Goal: Task Accomplishment & Management: Complete application form

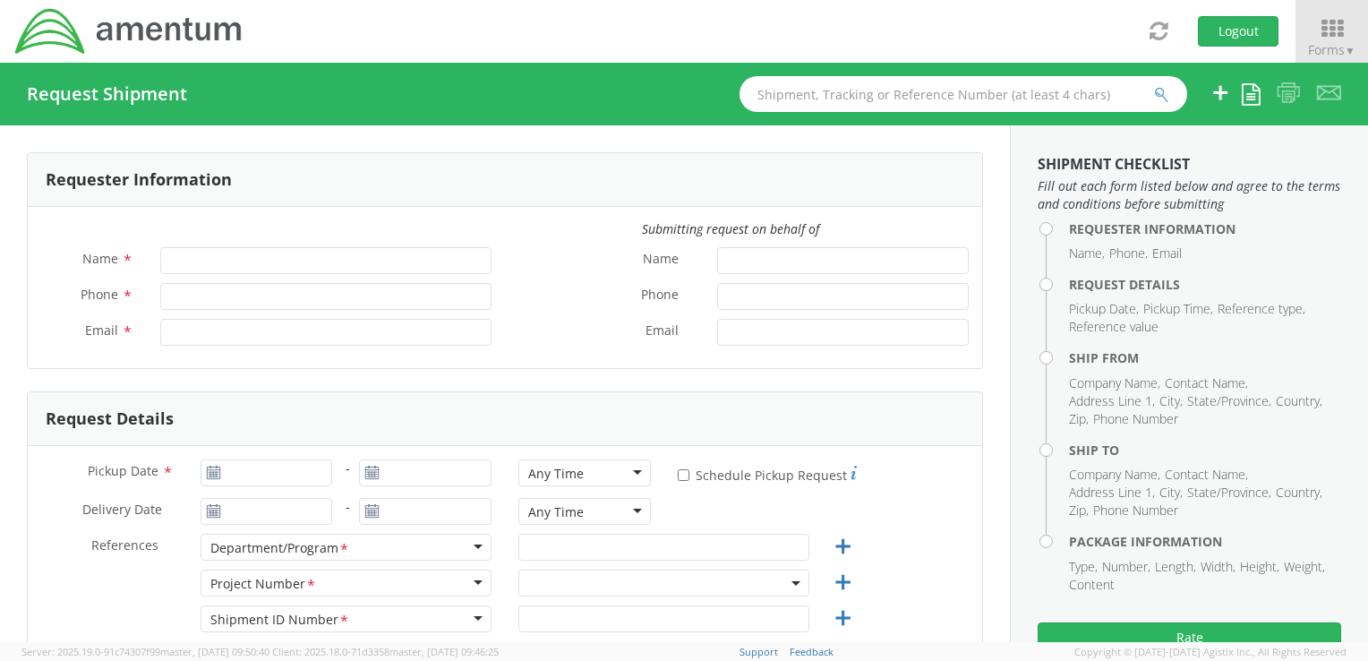
type input "[PERSON_NAME]"
type input "[PHONE_NUMBER]"
type input "[PERSON_NAME][EMAIL_ADDRESS][PERSON_NAME][DOMAIN_NAME]"
select select "ADMN.100183.SECUR"
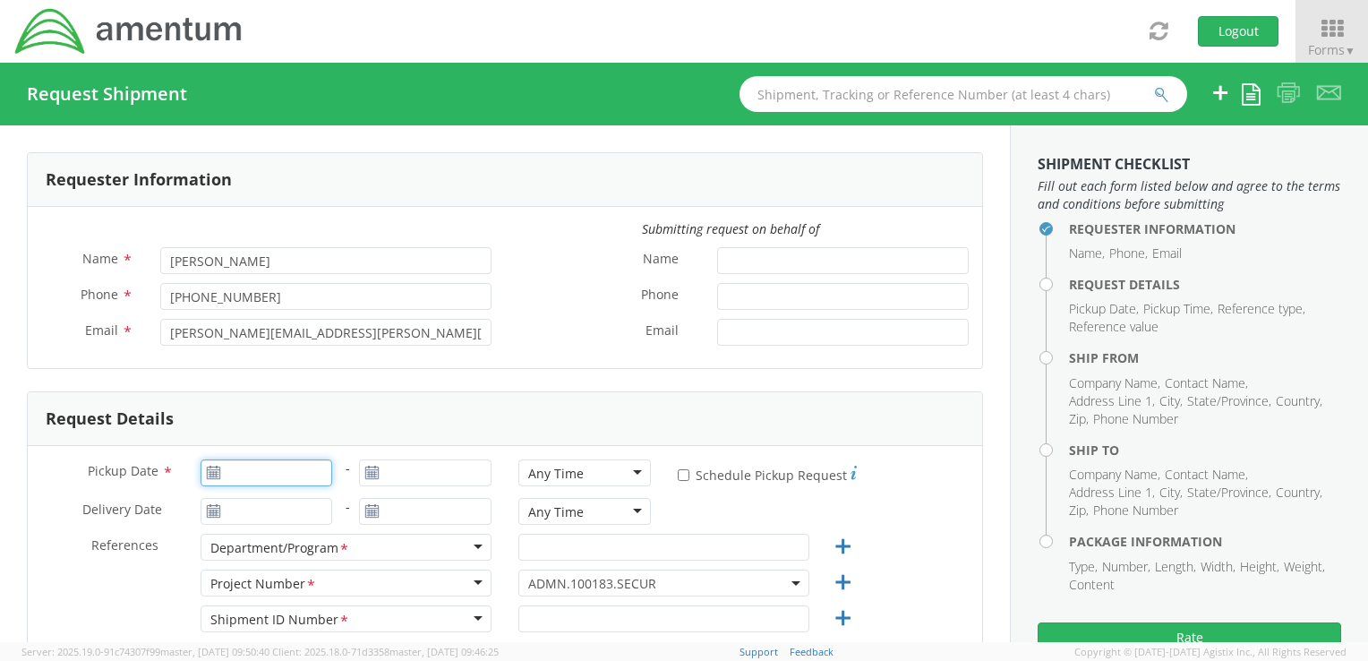
type input "09/16/2025"
click at [309, 472] on input "09/16/2025" at bounding box center [267, 472] width 133 height 27
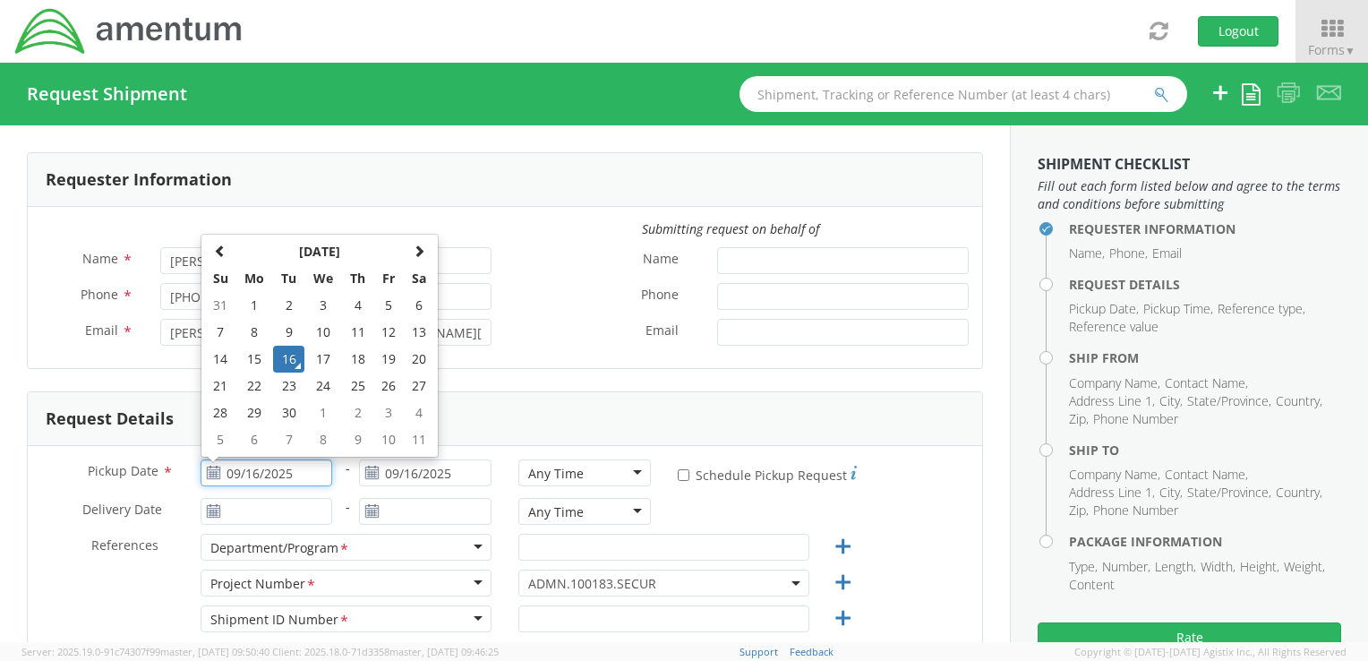
click at [295, 356] on td "16" at bounding box center [288, 359] width 31 height 27
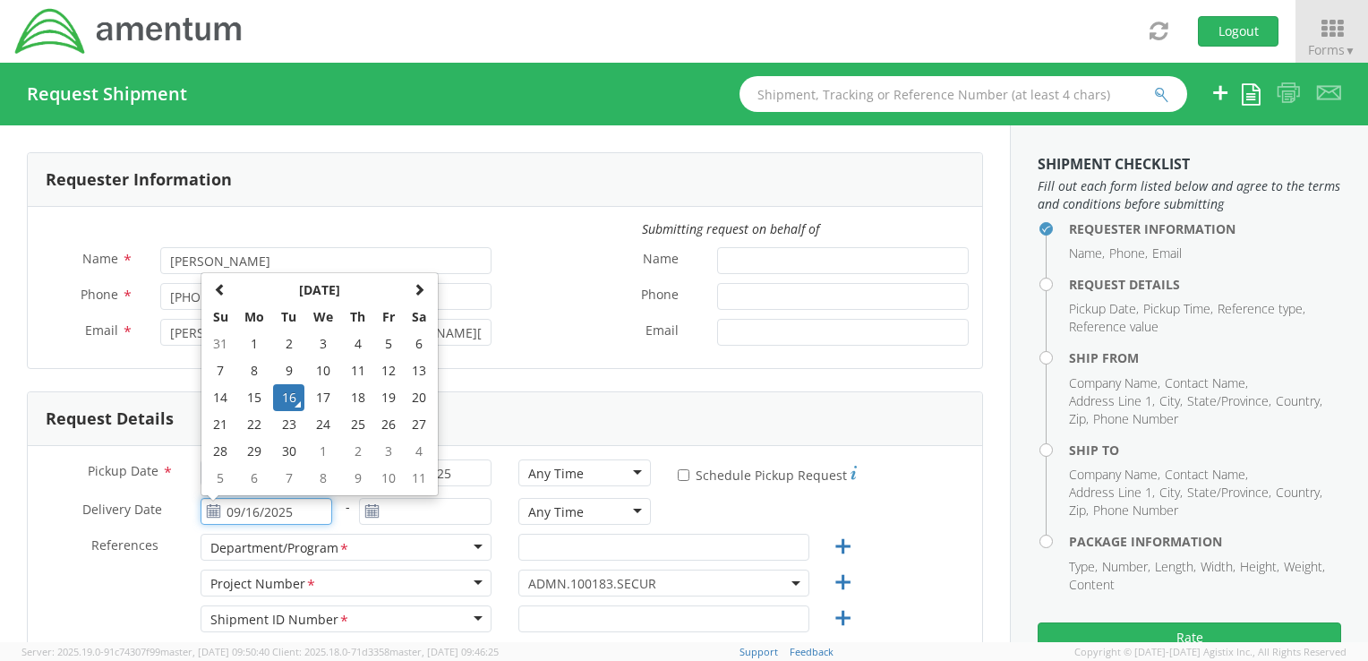
click at [291, 510] on input "09/16/2025" at bounding box center [267, 511] width 133 height 27
click at [368, 404] on td "18" at bounding box center [357, 397] width 31 height 27
type input "[DATE]"
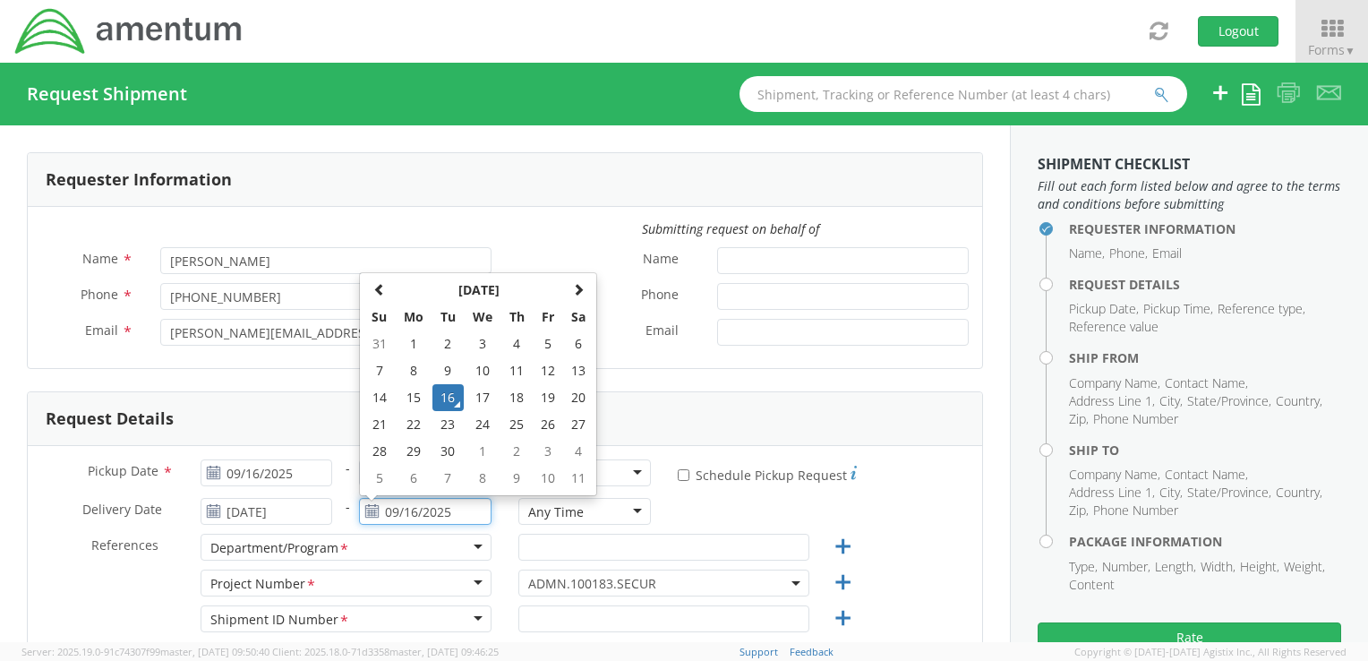
click at [447, 510] on input "09/16/2025" at bounding box center [425, 511] width 133 height 27
click at [519, 396] on td "18" at bounding box center [516, 397] width 31 height 27
type input "[DATE]"
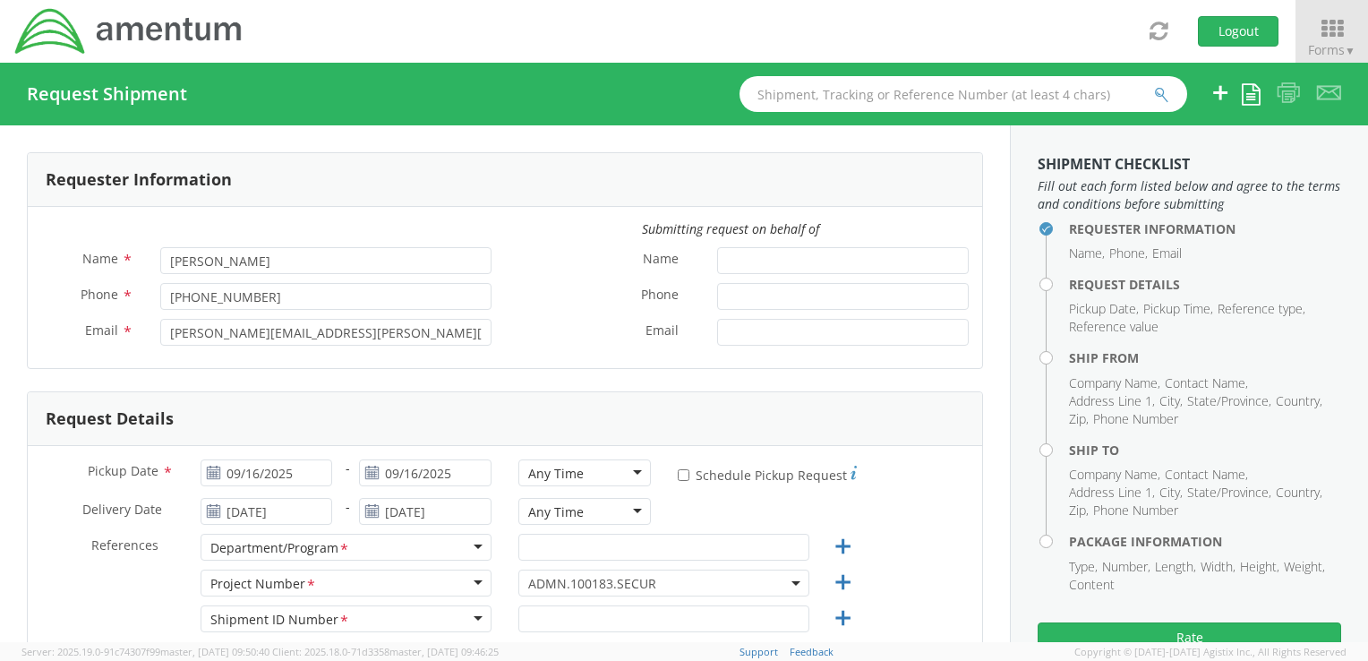
scroll to position [90, 0]
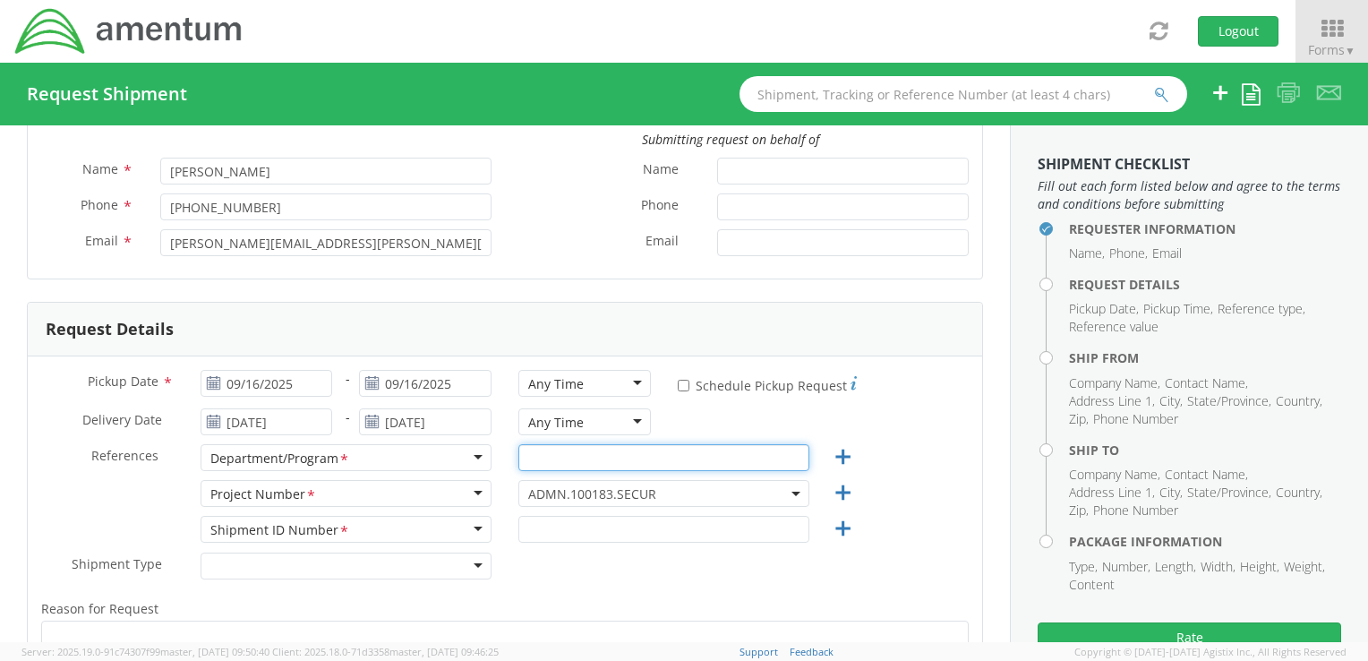
click at [548, 450] on input "text" at bounding box center [663, 457] width 291 height 27
type input "ADMN.100183.SECUR"
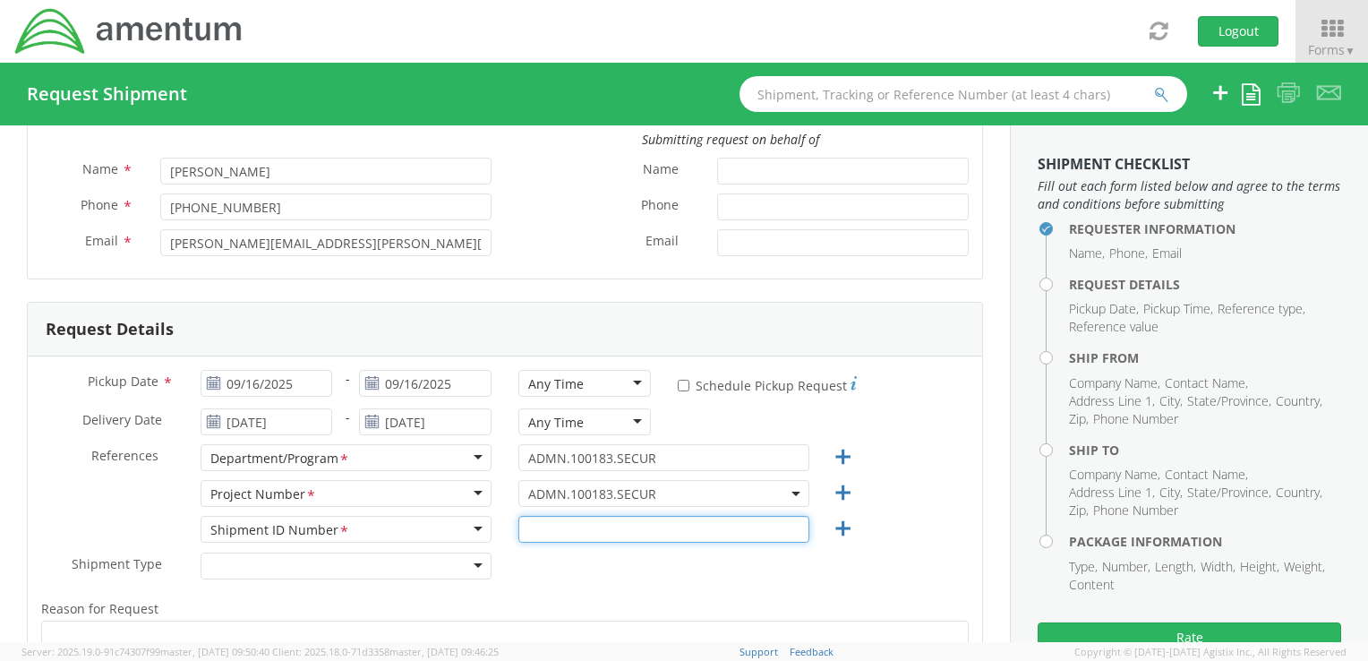
click at [537, 526] on input "text" at bounding box center [663, 529] width 291 height 27
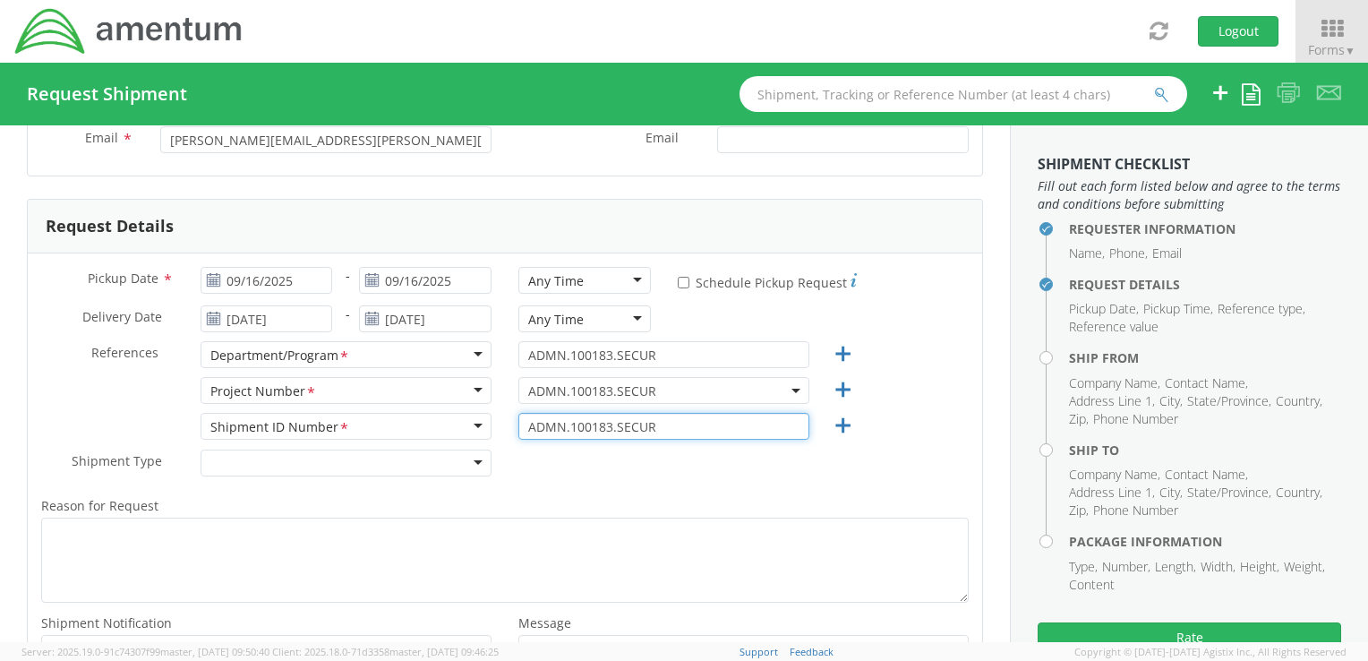
scroll to position [358, 0]
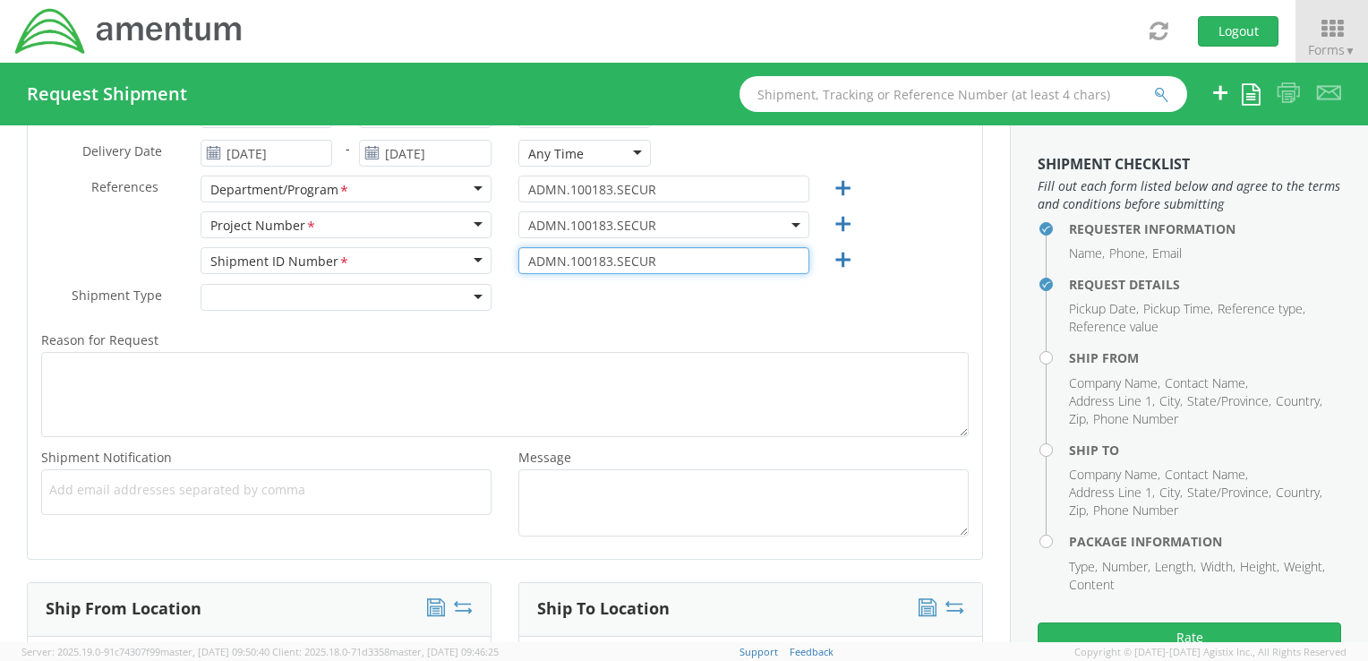
type input "ADMN.100183.SECUR"
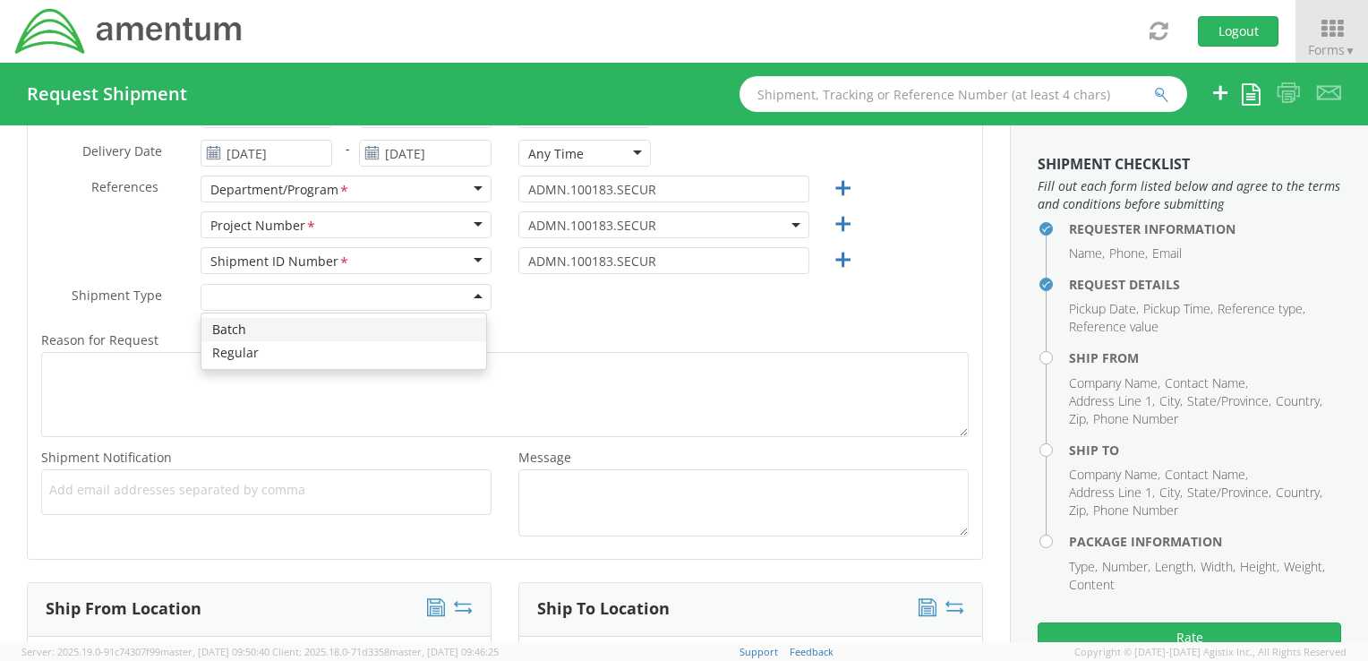
click at [455, 297] on div at bounding box center [346, 297] width 291 height 27
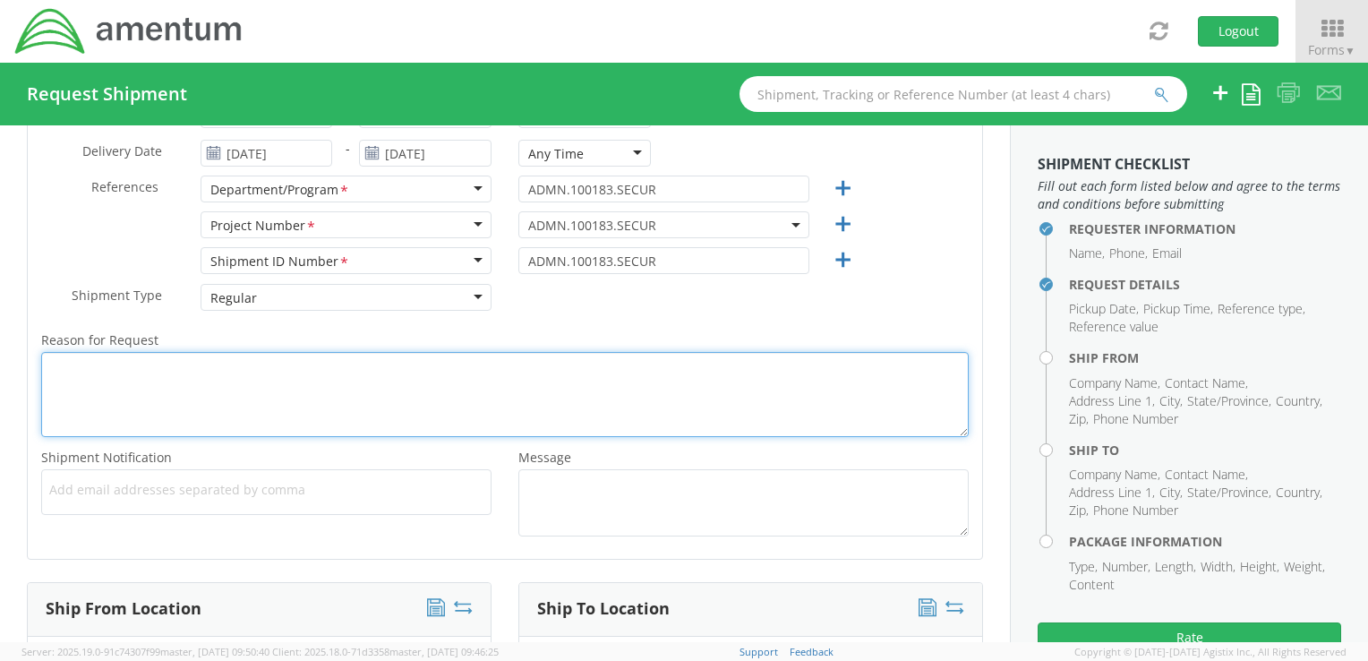
click at [192, 374] on textarea "Reason for Request *" at bounding box center [505, 394] width 928 height 85
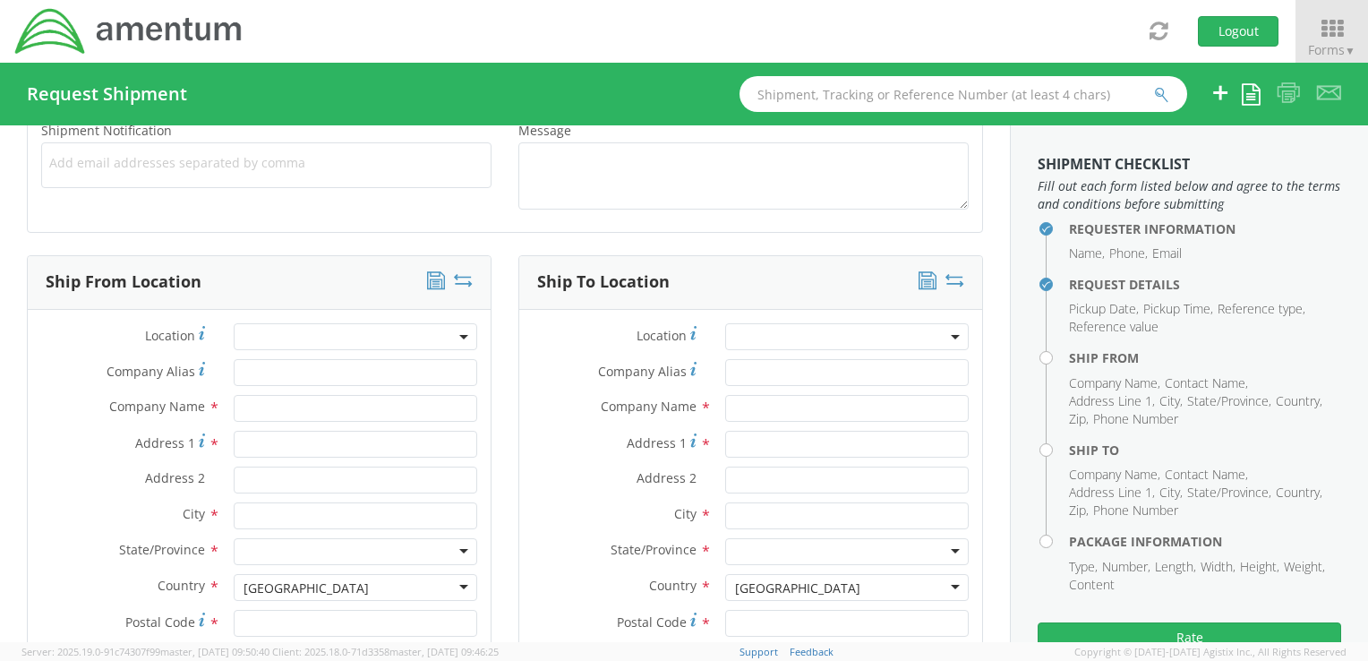
scroll to position [716, 0]
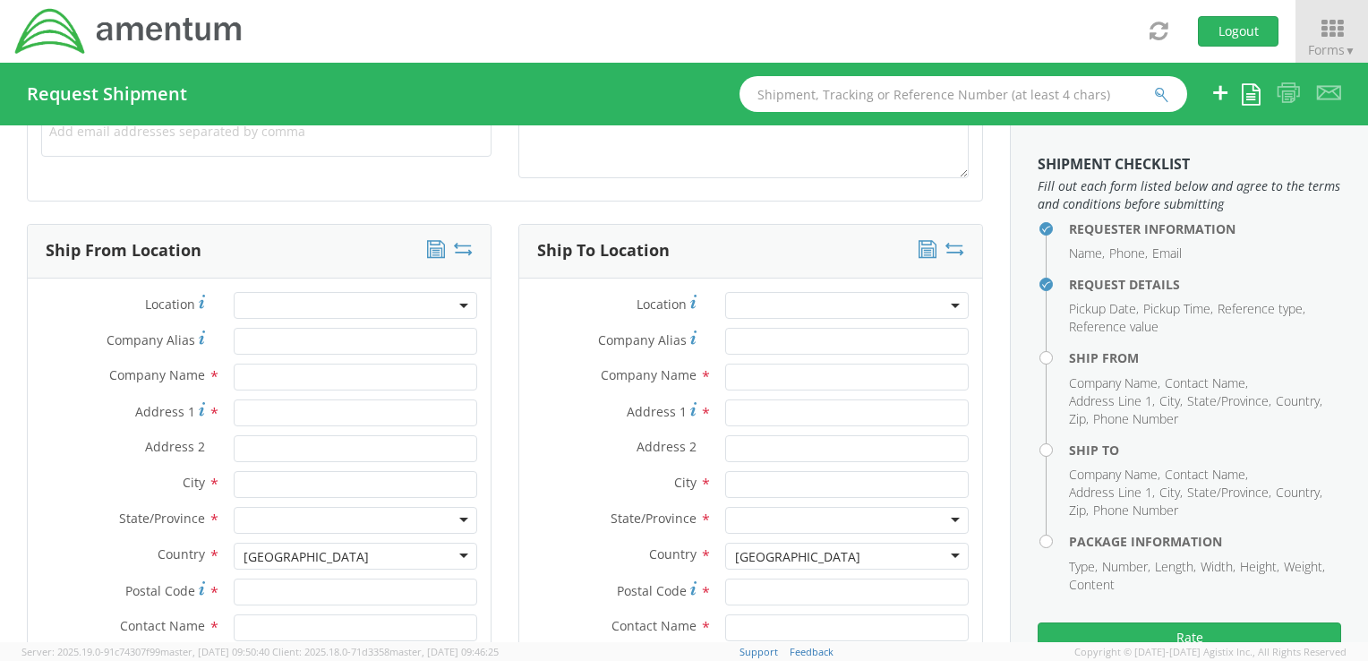
type textarea "PKI"
click at [262, 381] on input "text" at bounding box center [356, 377] width 244 height 27
type input "[PERSON_NAME]"
type input "[STREET_ADDRESS][PERSON_NAME]"
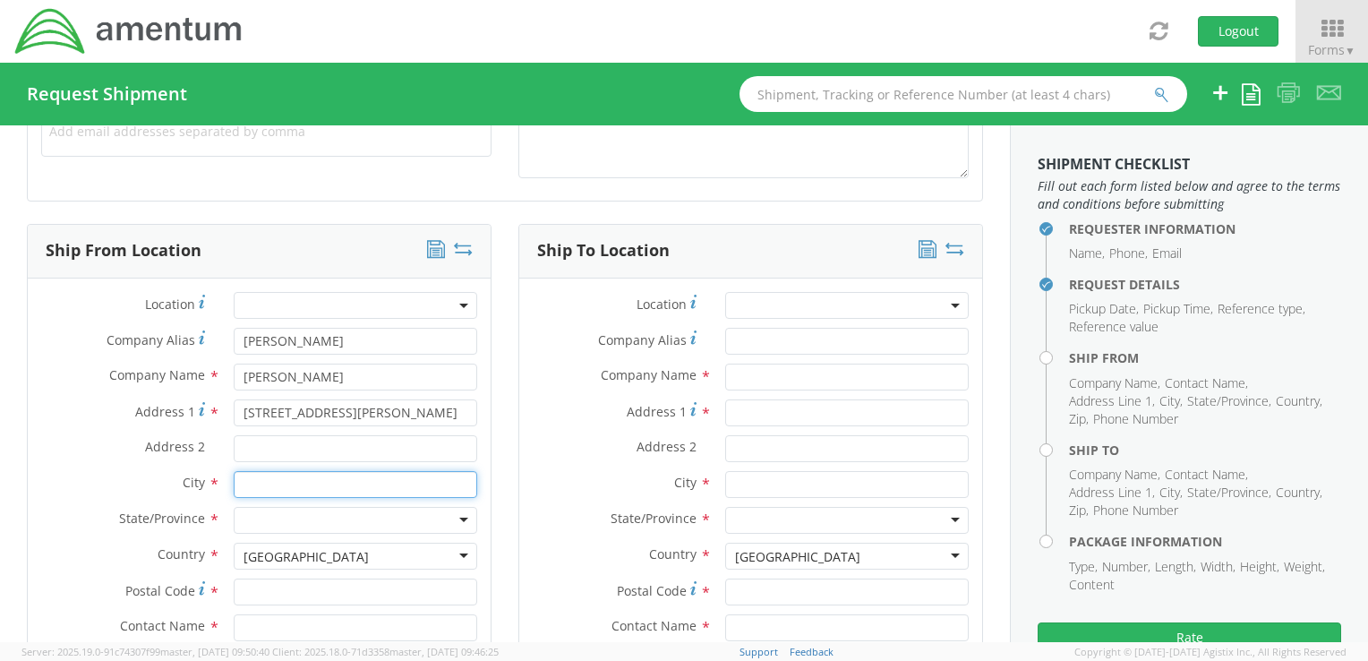
type input "Lorton"
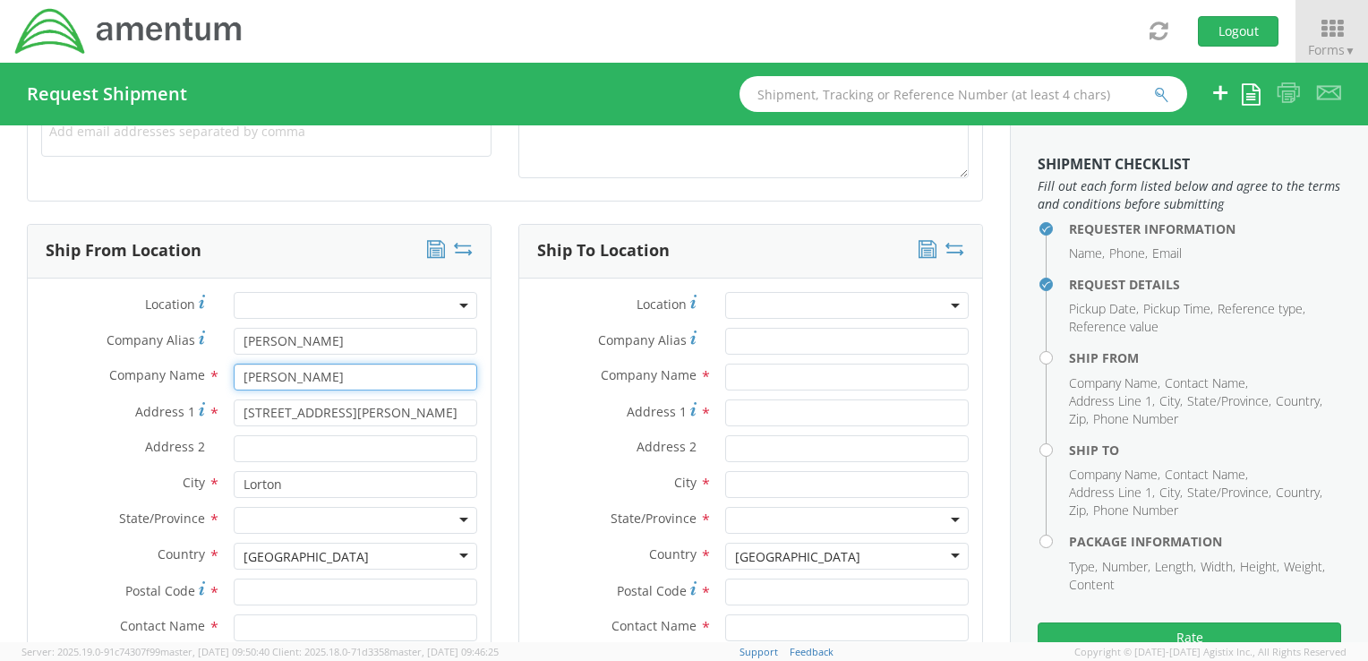
click at [322, 378] on input "[PERSON_NAME]" at bounding box center [356, 377] width 244 height 27
type input "T"
type input "m"
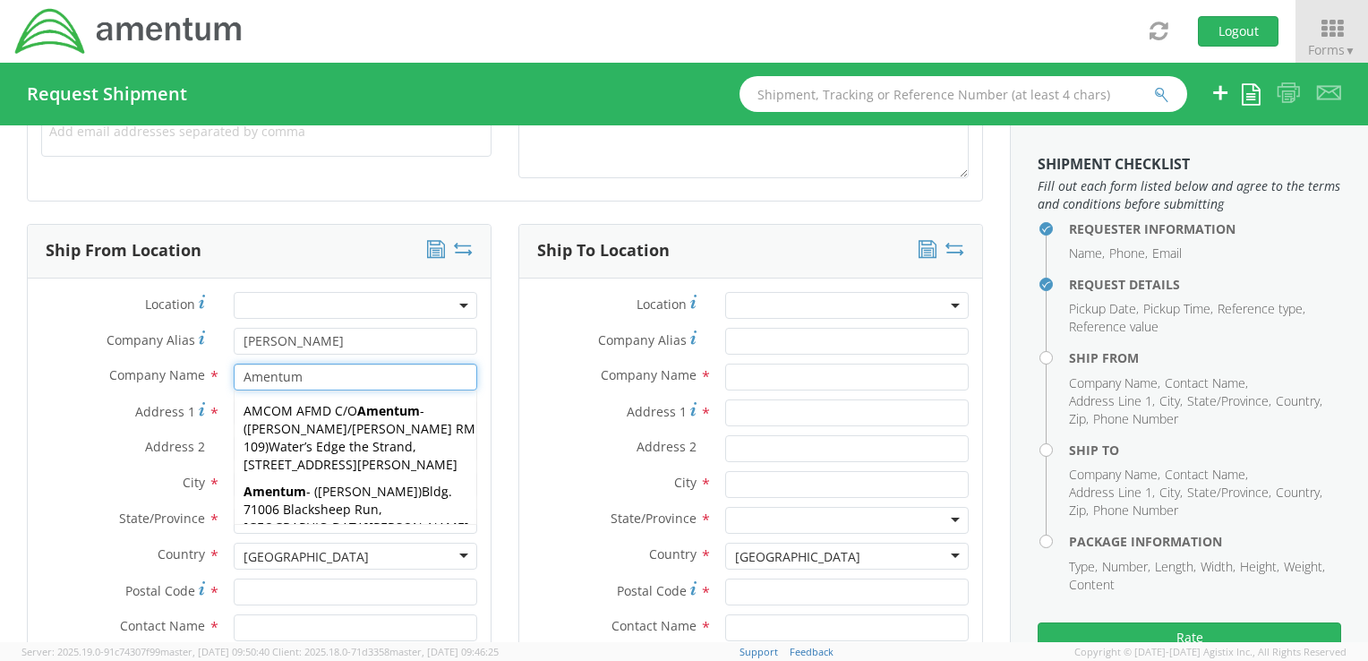
click at [407, 375] on input "Amentum" at bounding box center [356, 377] width 244 height 27
type input "Amentum"
click at [112, 441] on label "Address 2 *" at bounding box center [124, 446] width 193 height 23
click at [234, 441] on input "Address 2 *" at bounding box center [356, 448] width 244 height 27
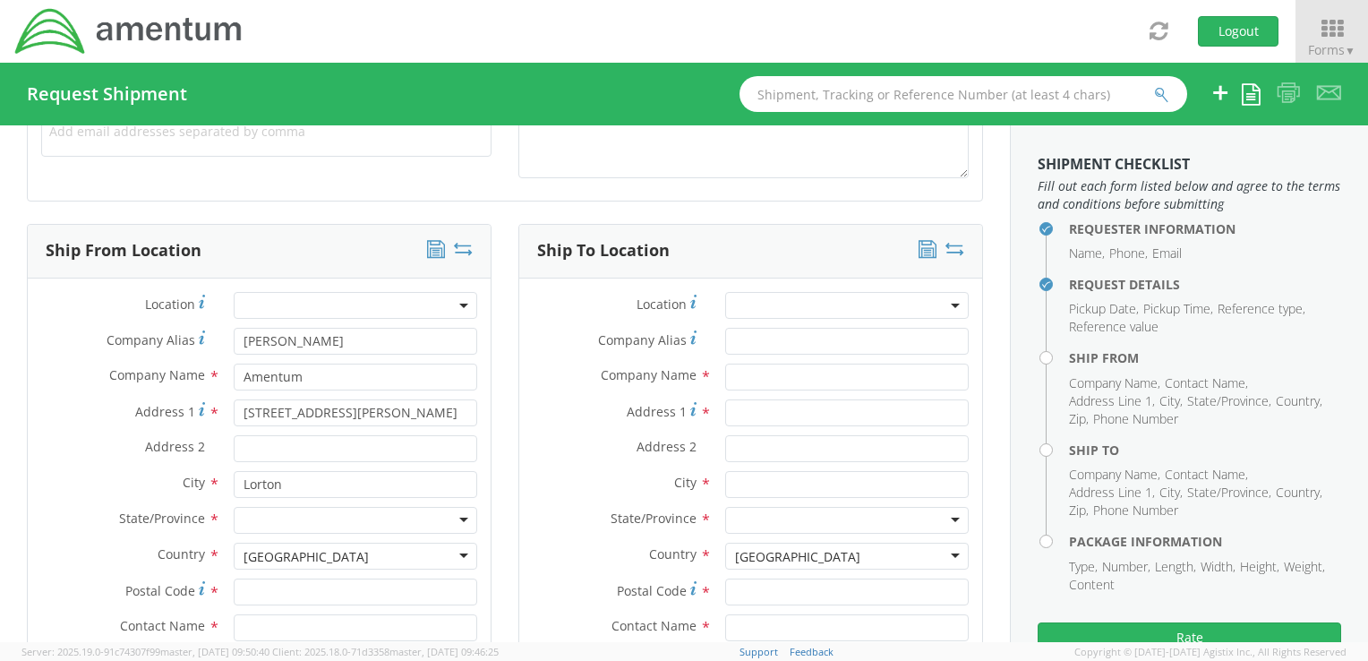
click at [283, 523] on div at bounding box center [356, 520] width 244 height 27
type input "v"
click at [271, 582] on input "Postal Code *" at bounding box center [356, 591] width 244 height 27
type input "22079"
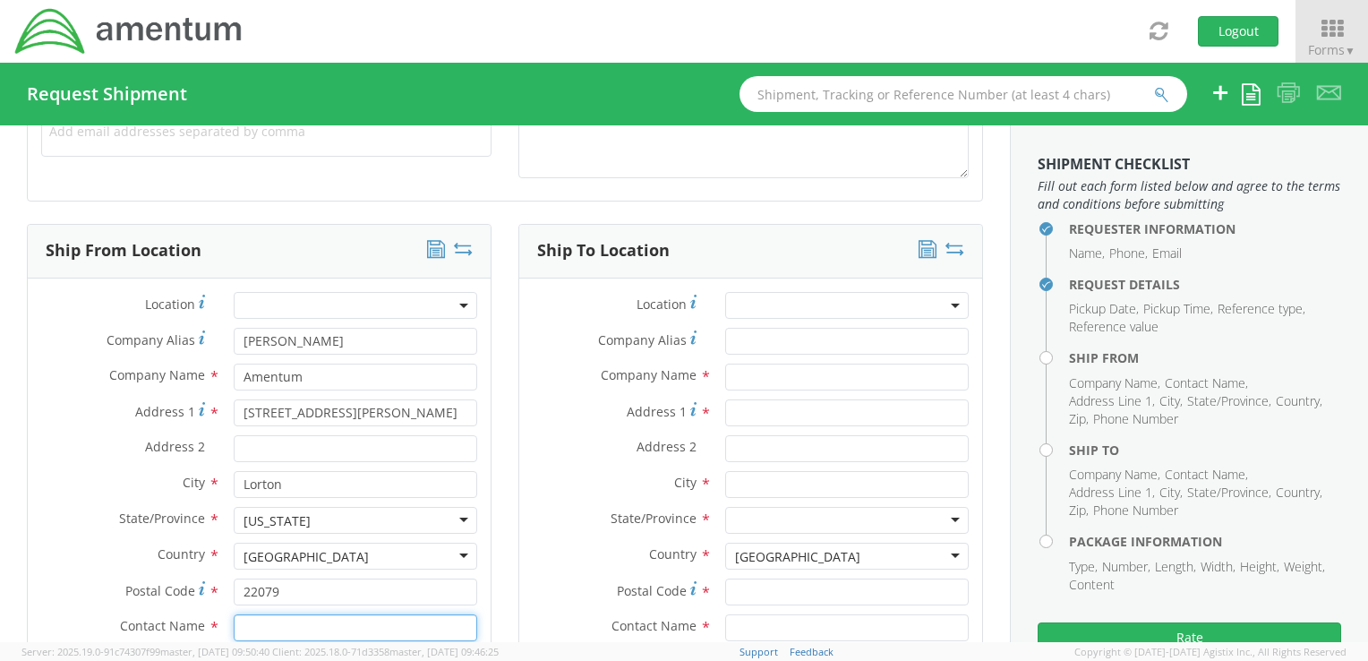
click at [274, 631] on input "text" at bounding box center [356, 627] width 244 height 27
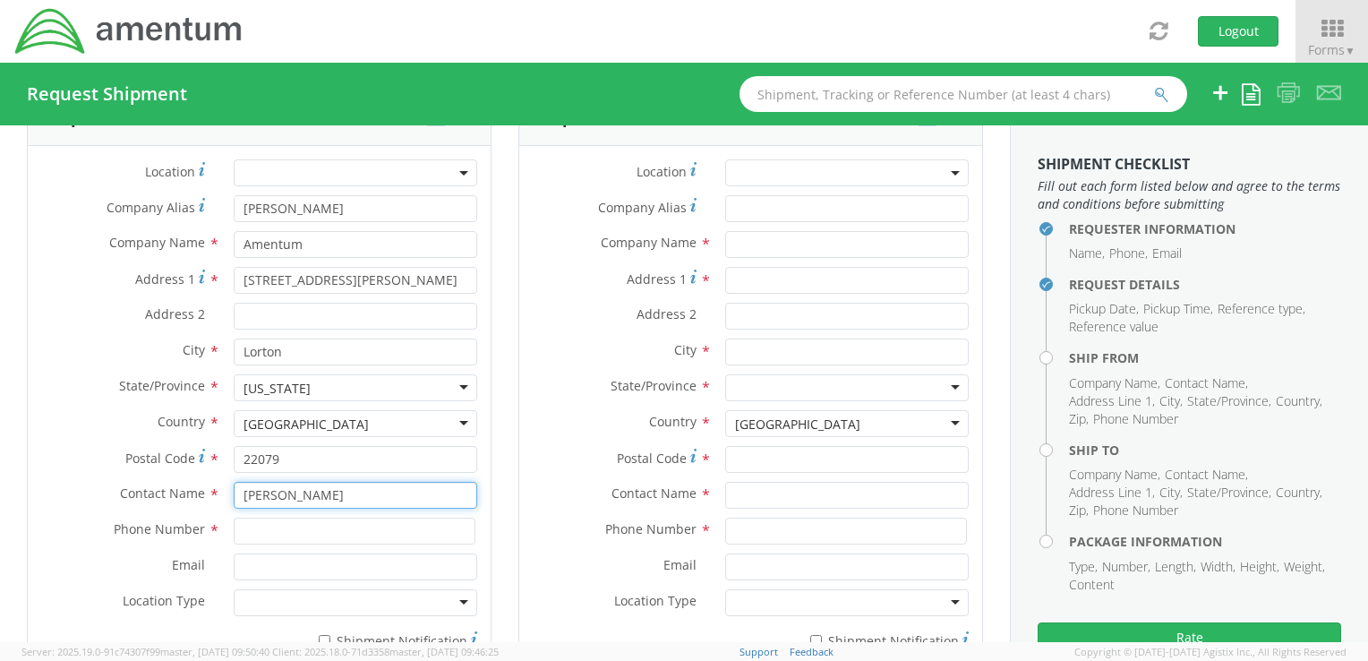
scroll to position [895, 0]
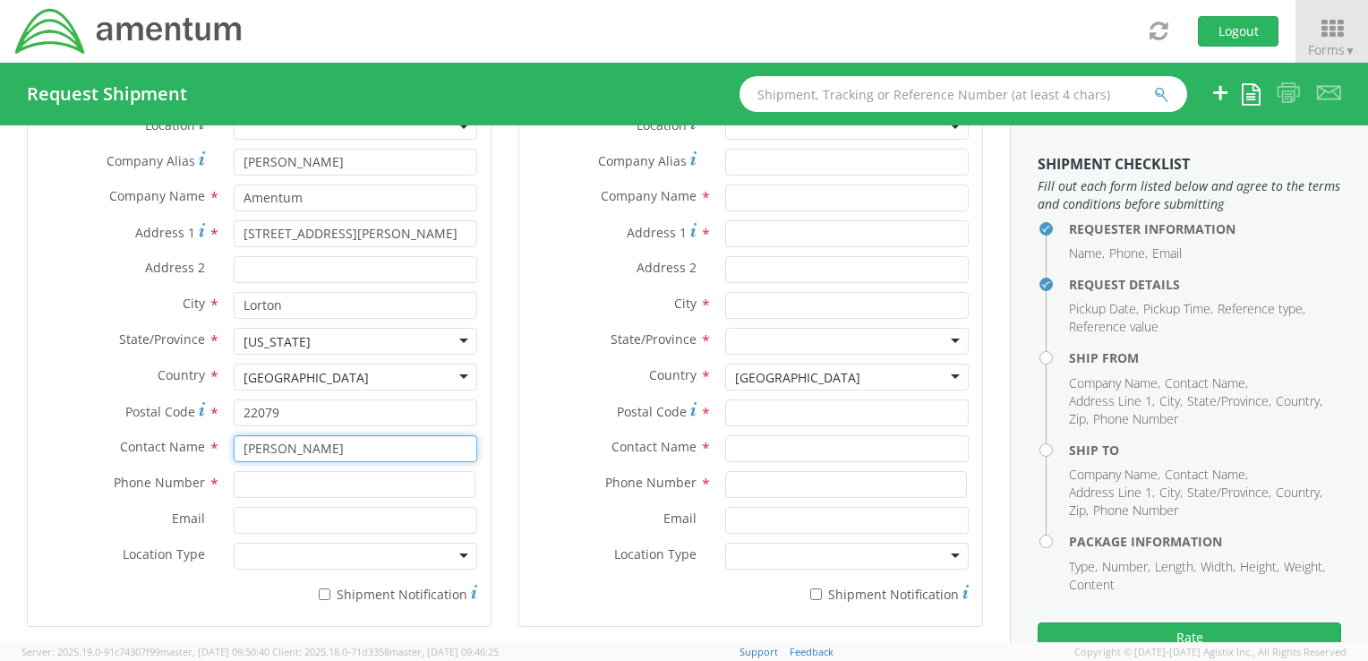
type input "[PERSON_NAME]"
click at [81, 373] on label "Country *" at bounding box center [124, 375] width 193 height 23
click at [238, 474] on input at bounding box center [355, 484] width 242 height 27
type input "5713381662"
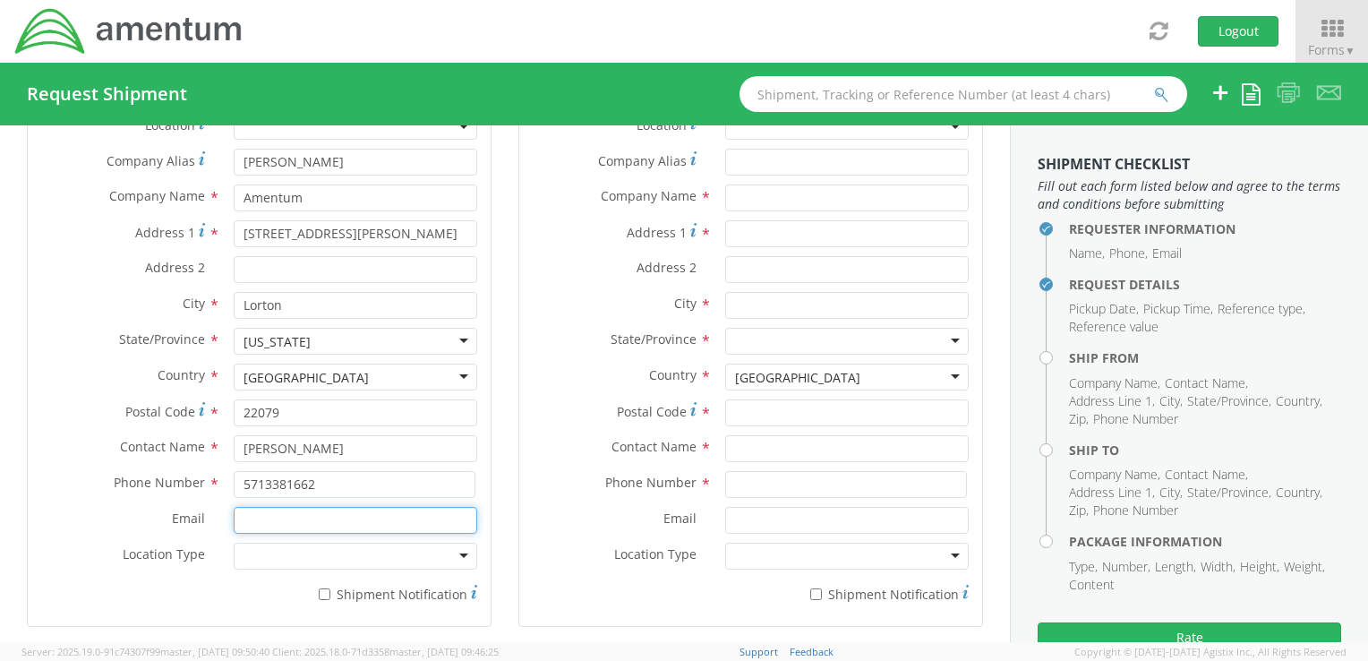
type input "[PERSON_NAME][EMAIL_ADDRESS][PERSON_NAME][DOMAIN_NAME]"
type input "[PERSON_NAME]"
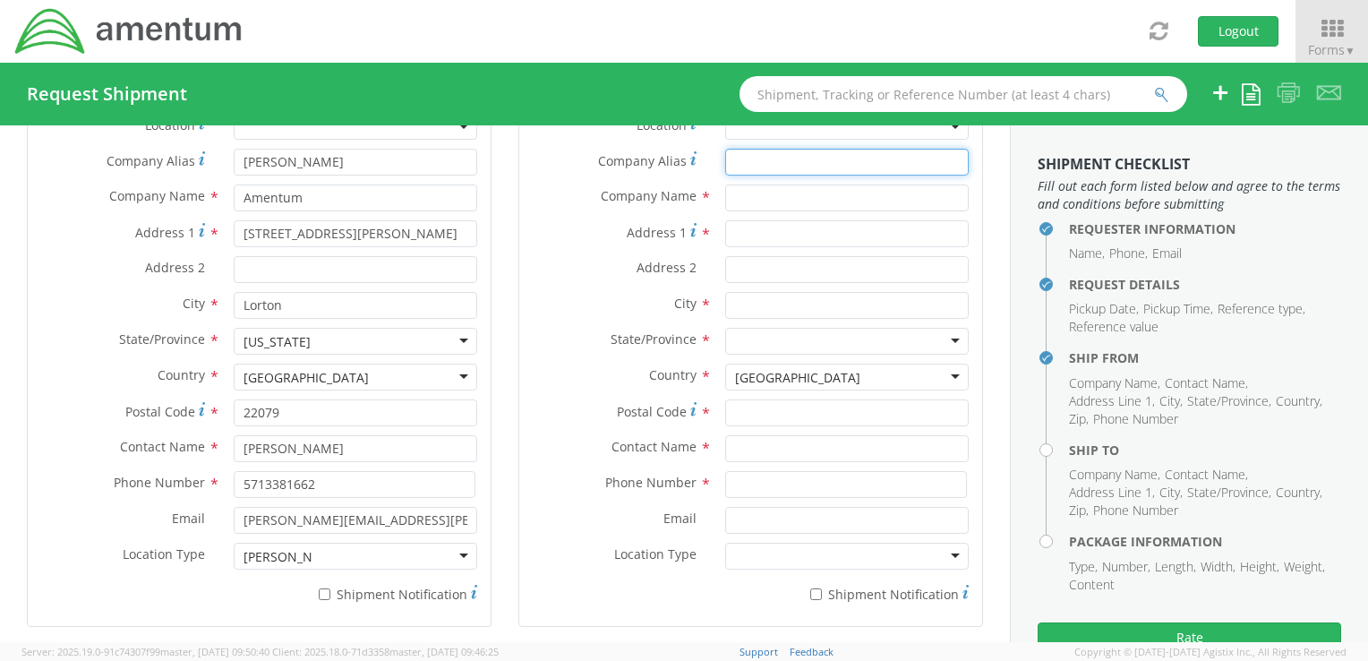
type input "[PERSON_NAME]"
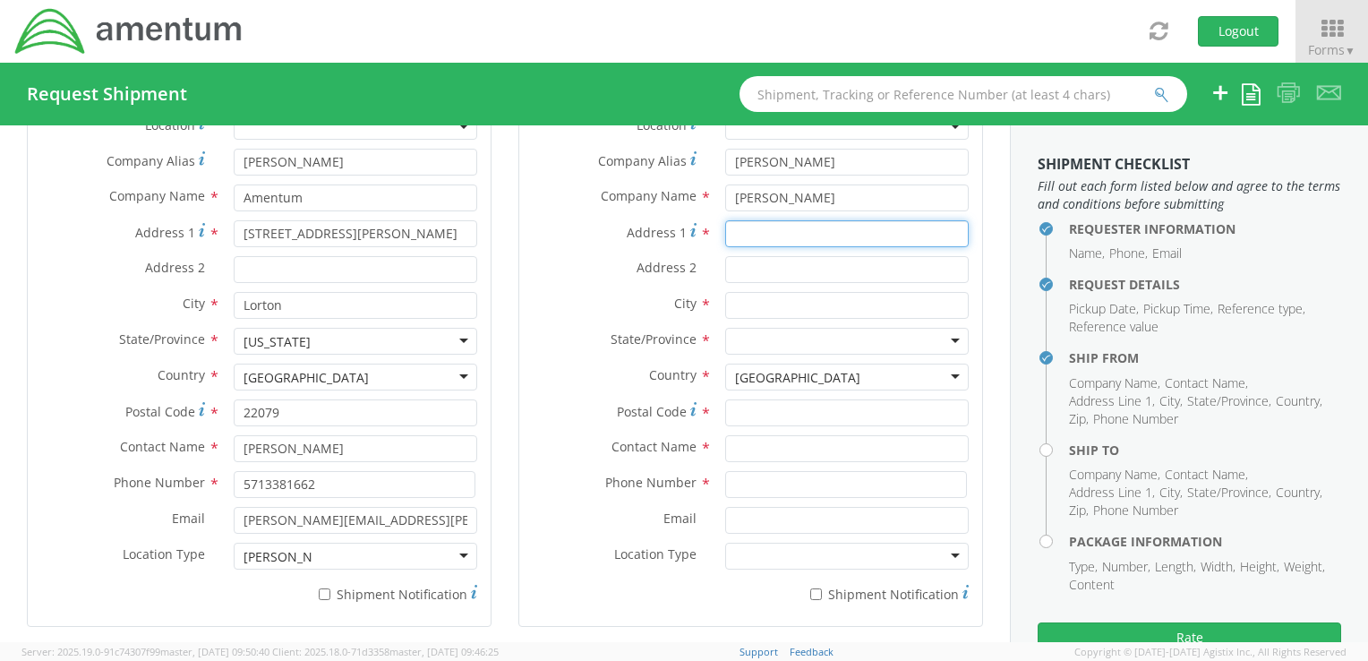
type input "[STREET_ADDRESS][PERSON_NAME]"
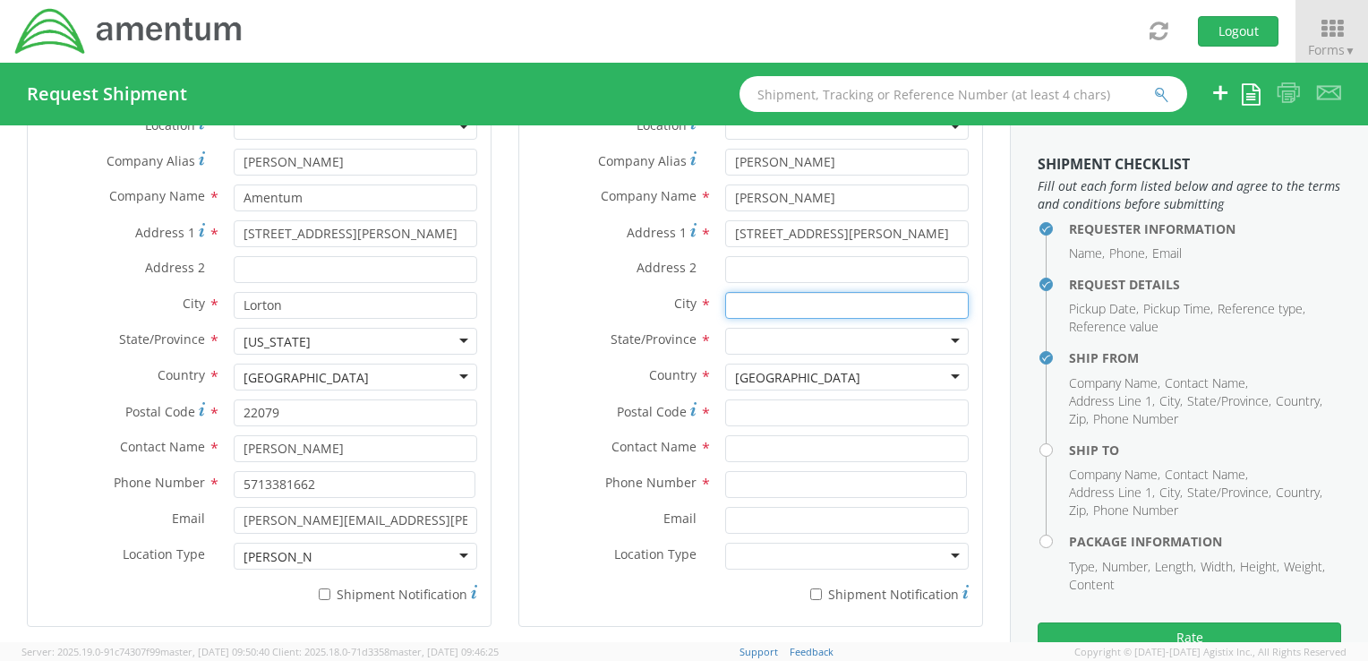
type input "Lorton"
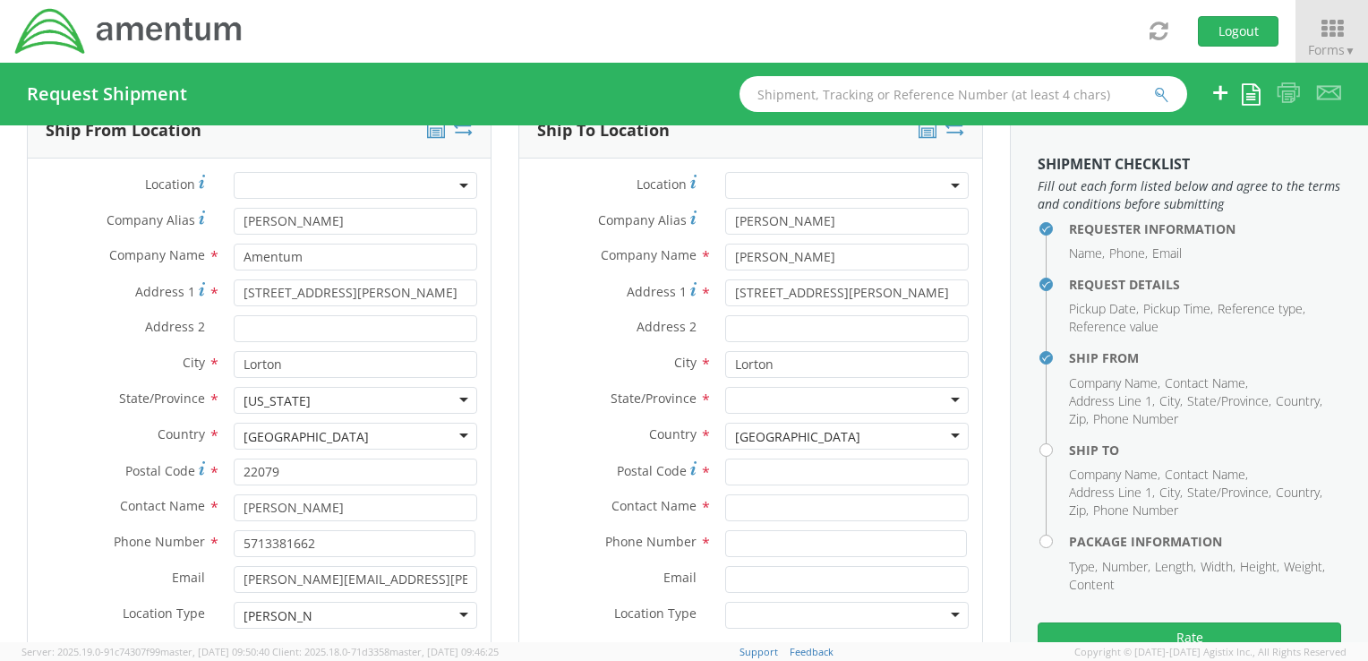
scroll to position [806, 0]
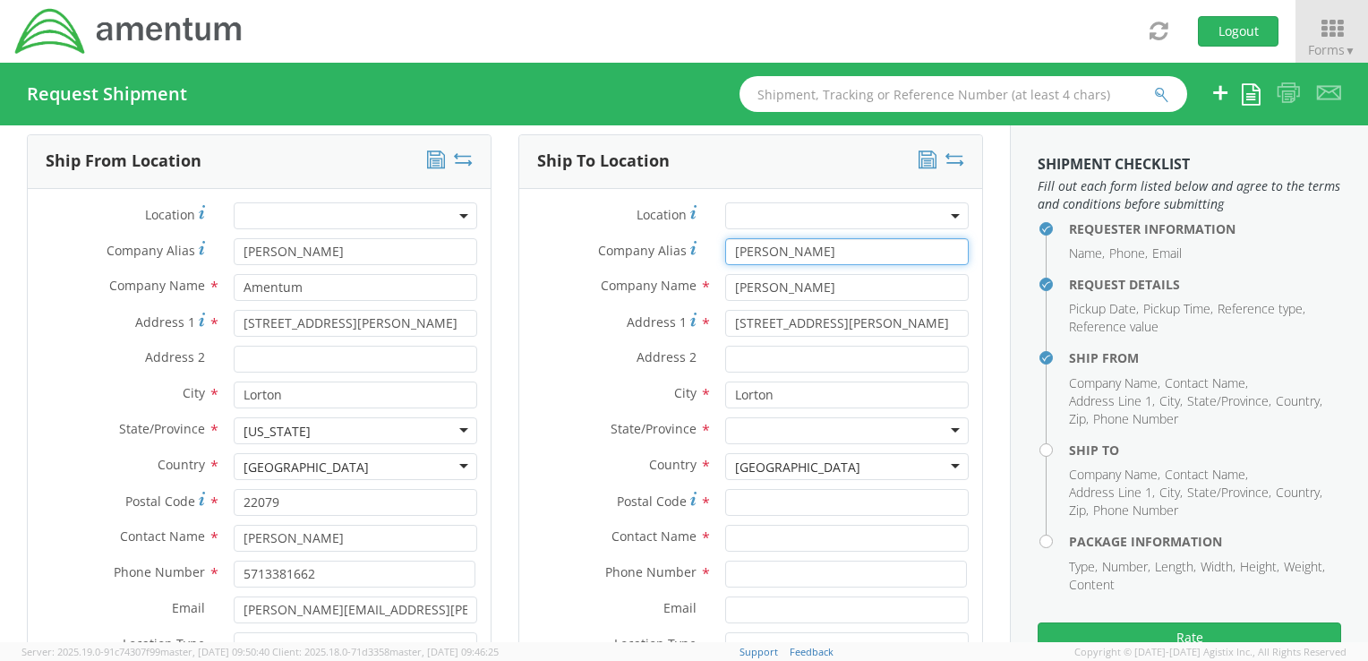
click at [818, 249] on input "[PERSON_NAME]" at bounding box center [847, 251] width 244 height 27
type input "T"
click at [833, 283] on input "[PERSON_NAME]" at bounding box center [847, 287] width 244 height 27
type input "T"
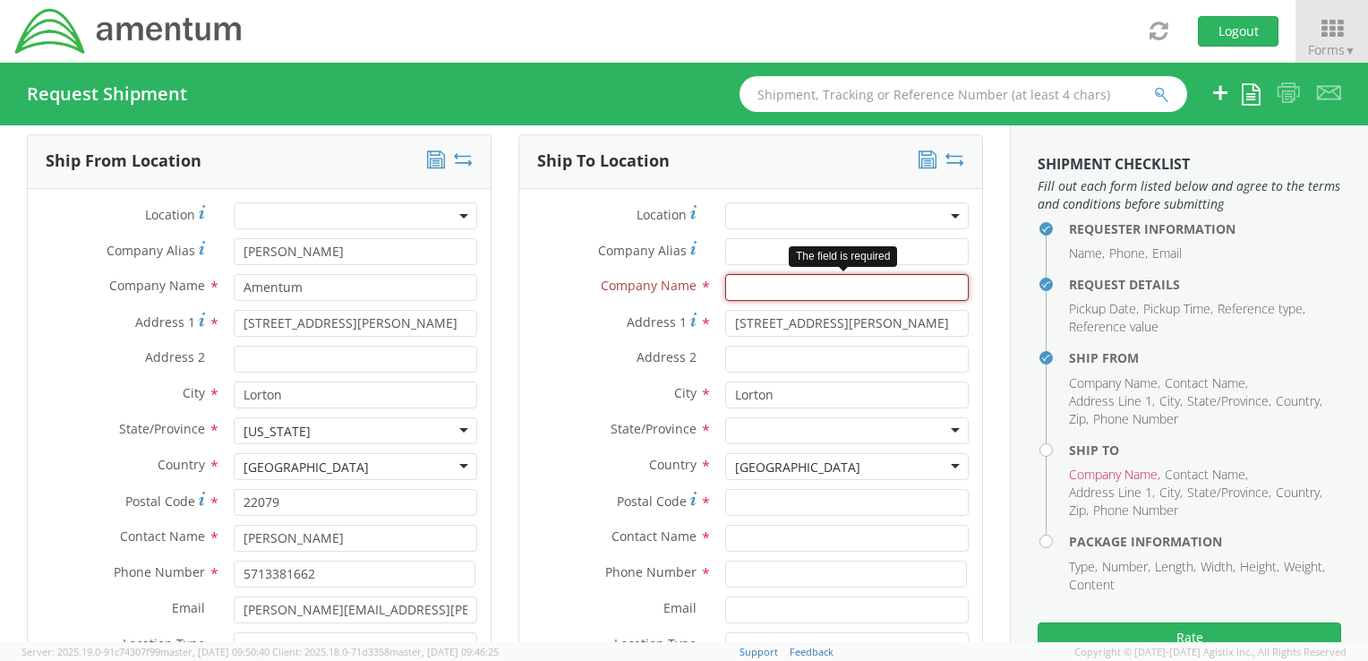
click at [746, 281] on input "text" at bounding box center [847, 287] width 244 height 27
type input "IDENTRUST SERVICES"
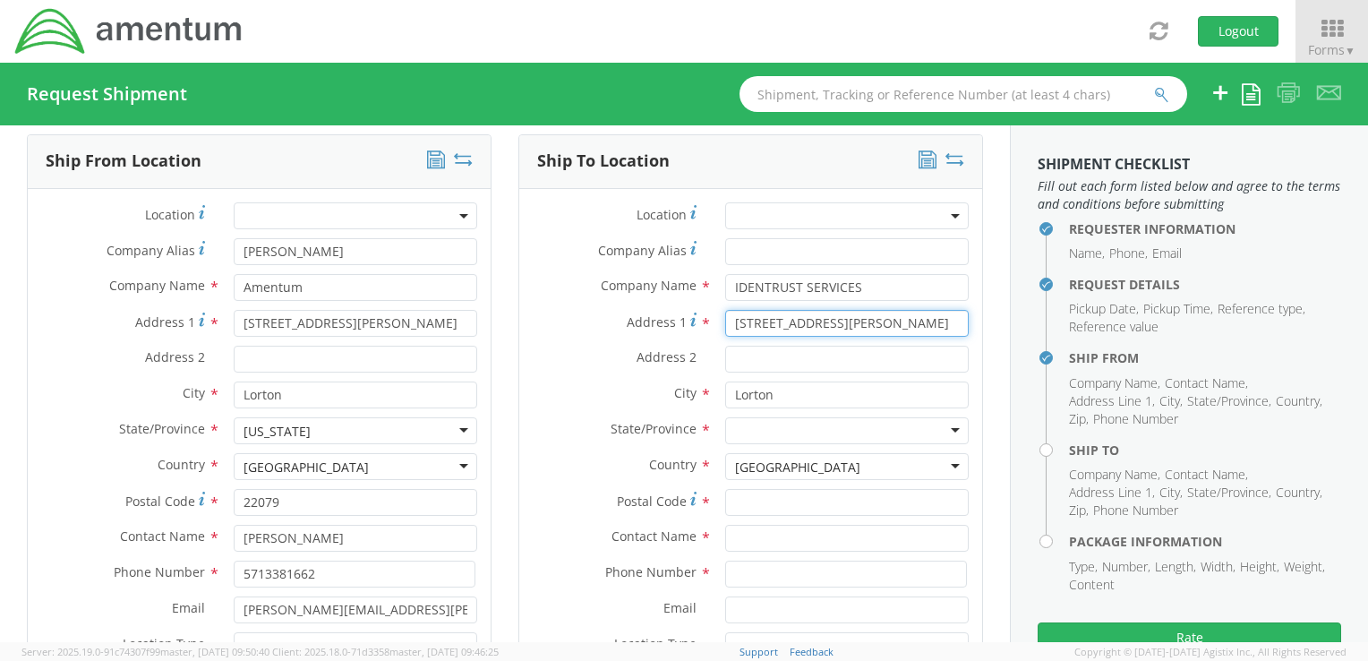
click at [894, 328] on input "[STREET_ADDRESS][PERSON_NAME]" at bounding box center [847, 323] width 244 height 27
type input "8"
type input "[STREET_ADDRESS][PERSON_NAME]"
click at [861, 361] on input "Address 2 *" at bounding box center [847, 359] width 244 height 27
type input "STE 450"
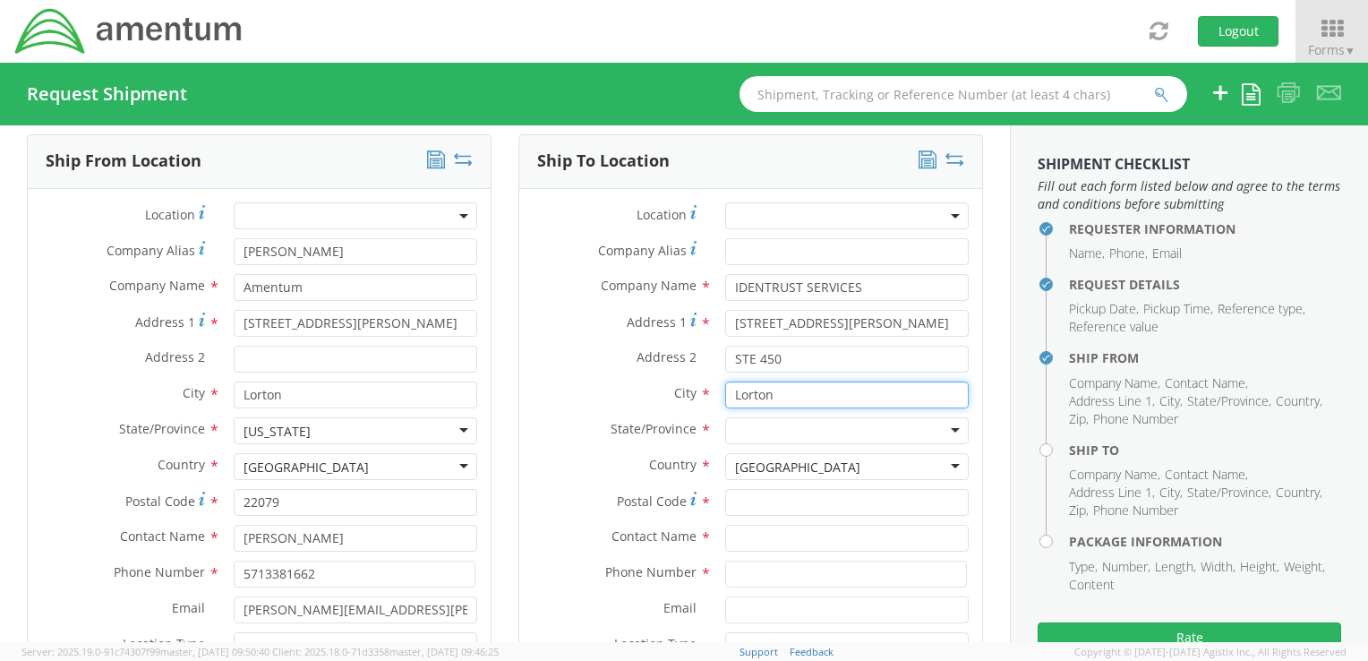
click at [857, 398] on input "Lorton" at bounding box center [847, 394] width 244 height 27
type input "L"
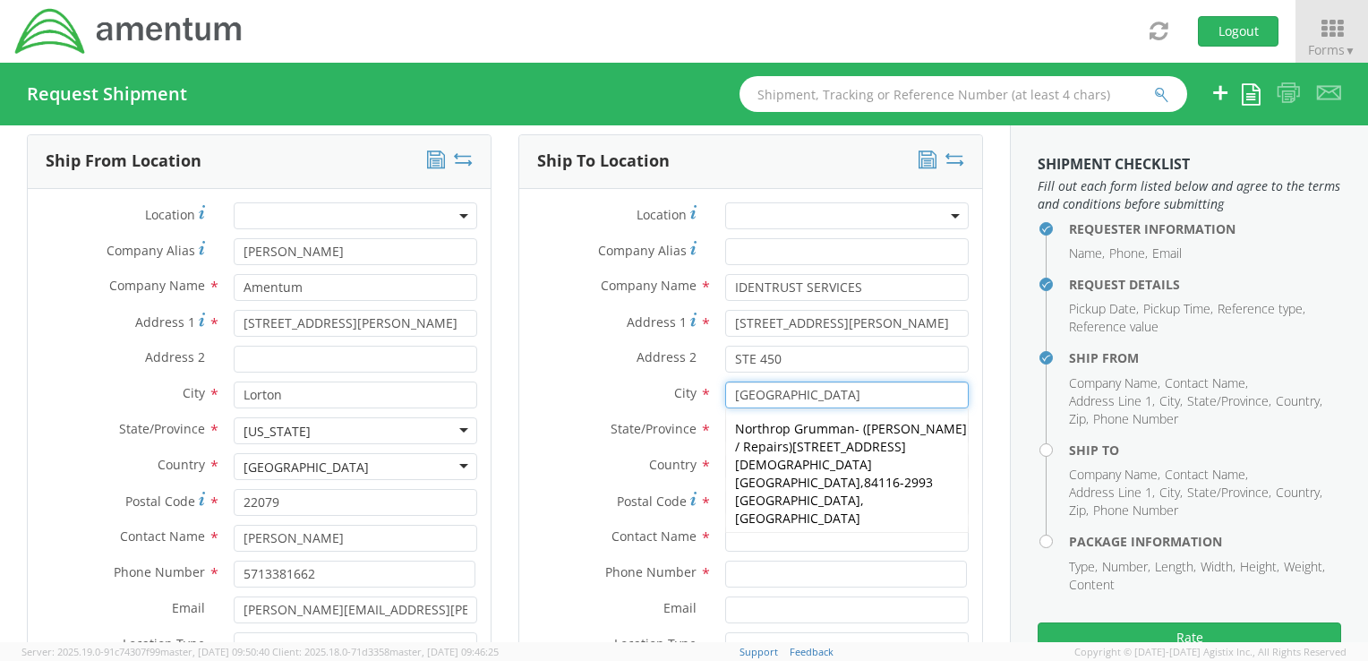
type input "[GEOGRAPHIC_DATA]"
click at [574, 417] on label "State/Province *" at bounding box center [615, 428] width 193 height 23
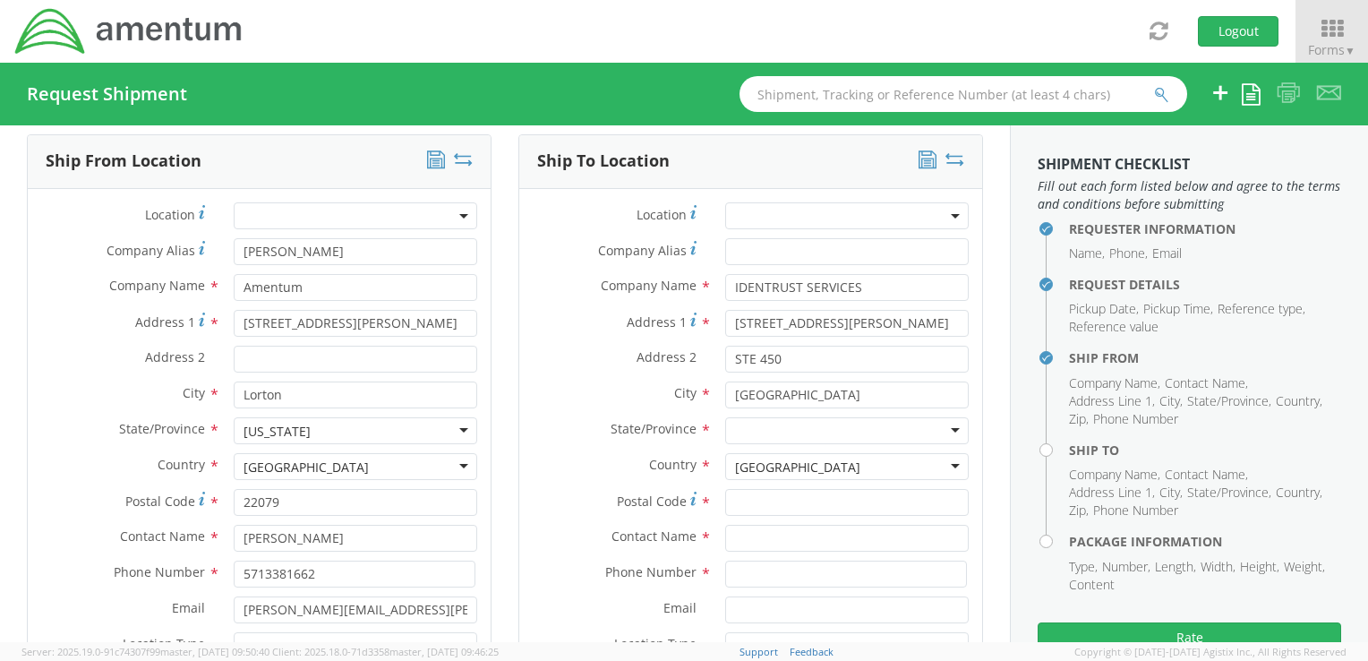
click at [767, 433] on div at bounding box center [847, 430] width 244 height 27
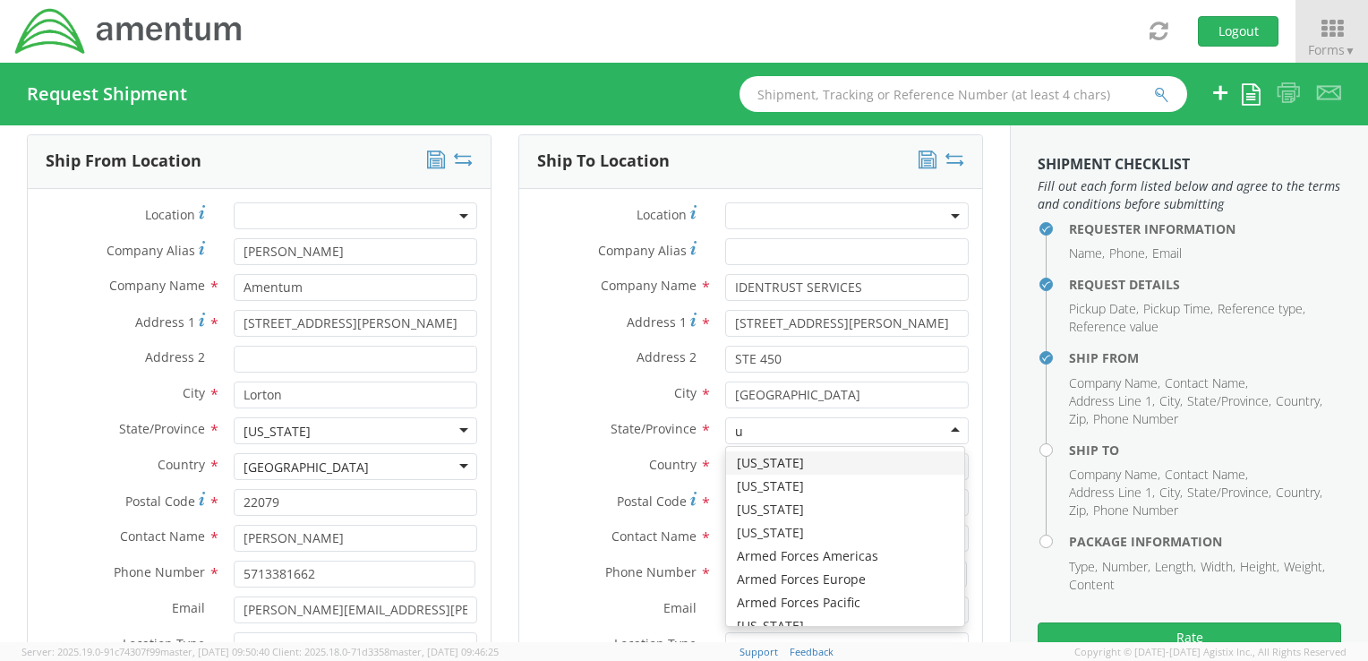
type input "ut"
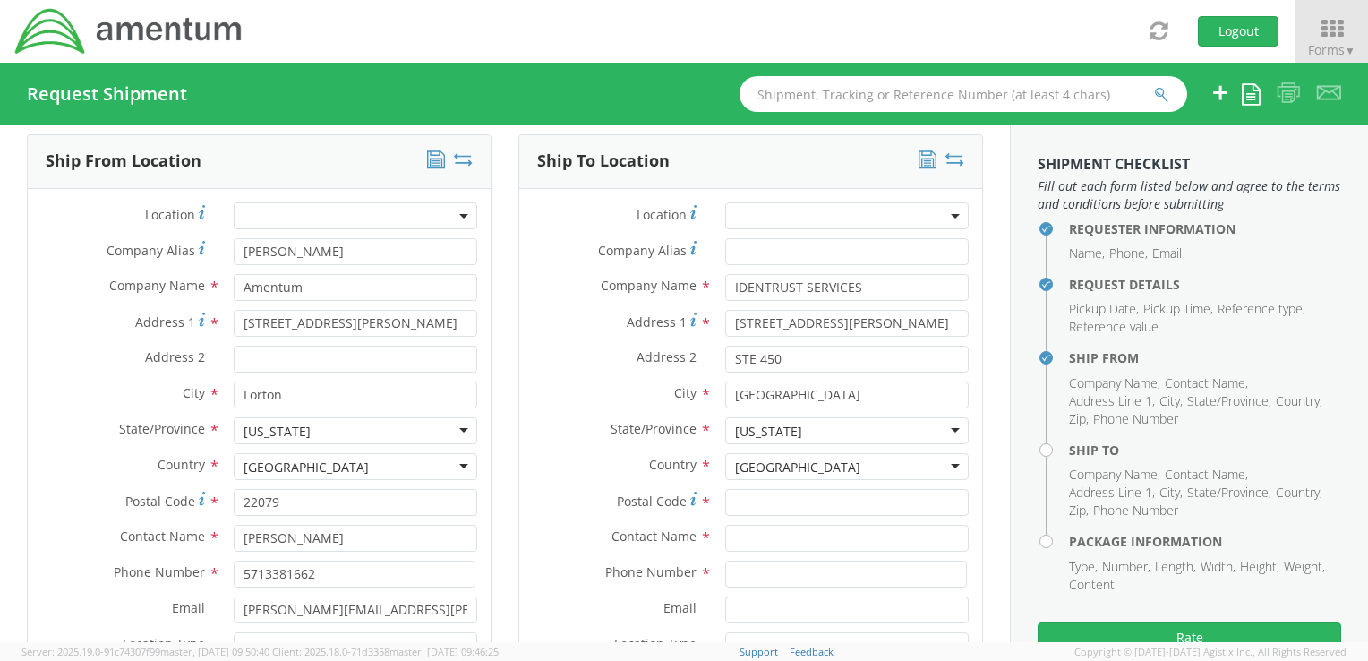
scroll to position [0, 0]
click at [767, 504] on input "Postal Code *" at bounding box center [847, 502] width 244 height 27
type input "84116"
click at [760, 544] on input "text" at bounding box center [847, 538] width 244 height 27
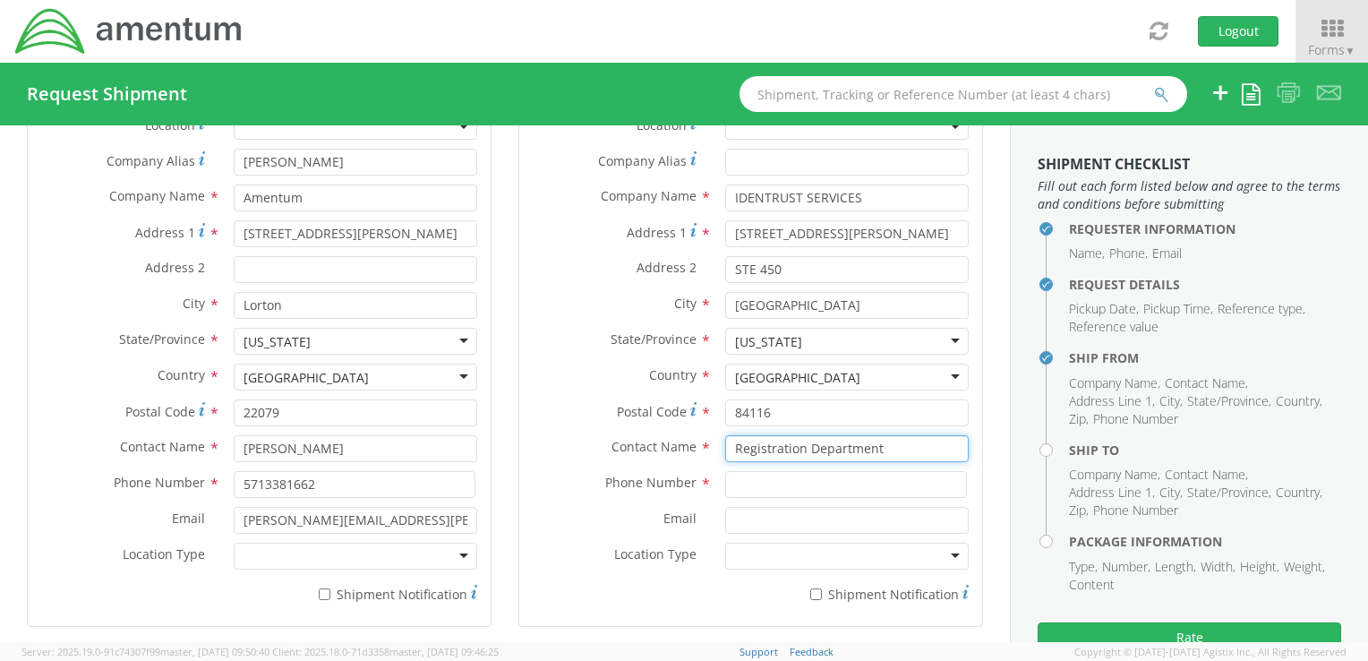
type input "Registration Department"
click at [775, 483] on input at bounding box center [846, 484] width 242 height 27
type input "[PHONE_NUMBER]"
click at [762, 553] on div at bounding box center [847, 556] width 244 height 27
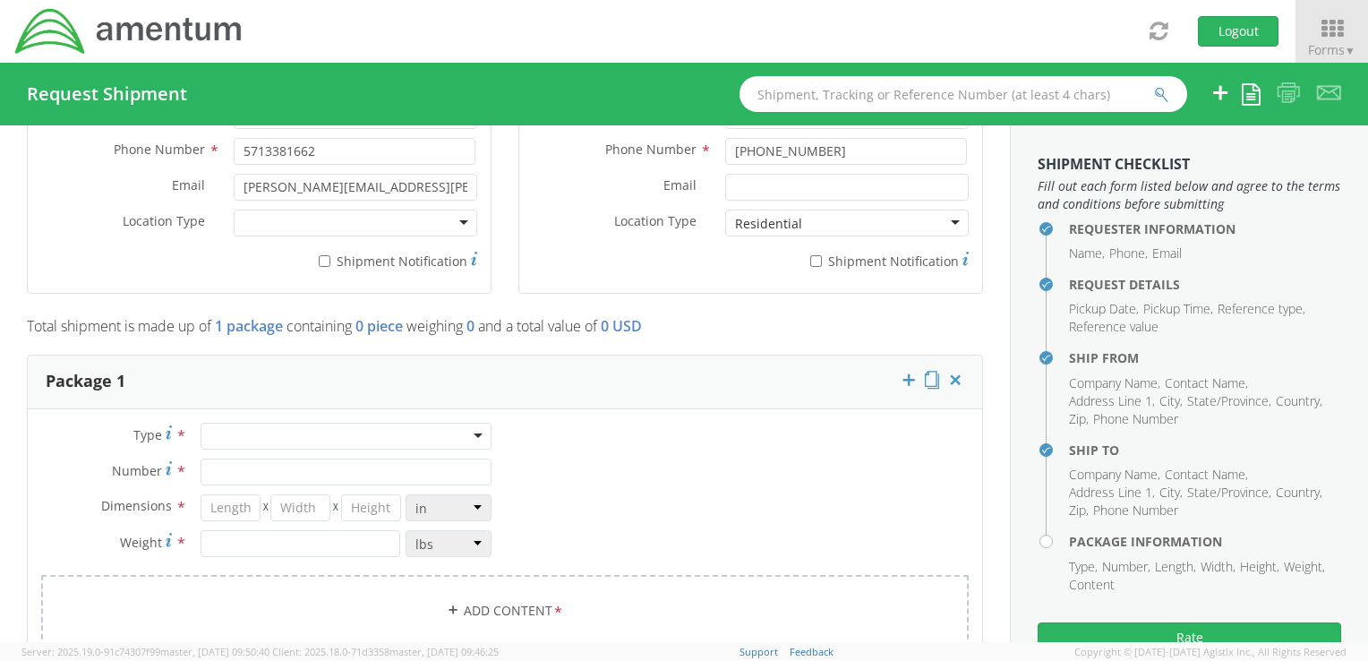
scroll to position [1254, 0]
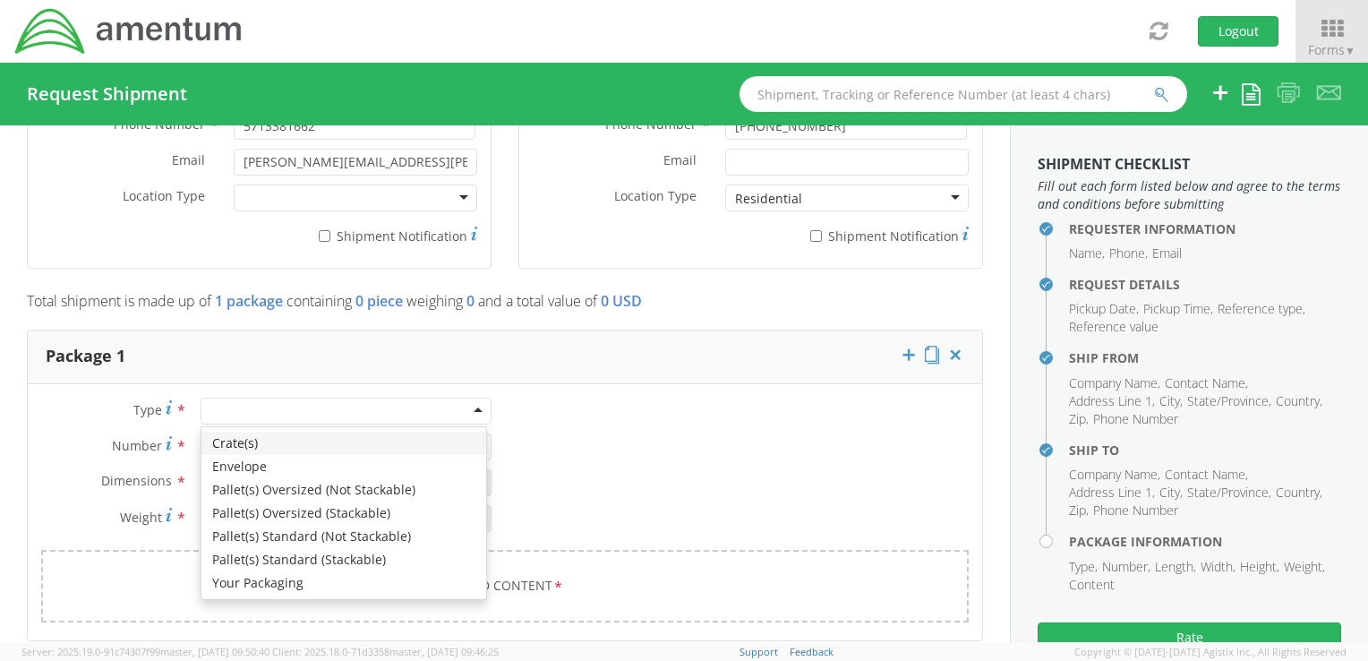
click at [467, 408] on div at bounding box center [346, 411] width 291 height 27
type input "1"
type input "9.5"
type input "12.5"
type input "0.25"
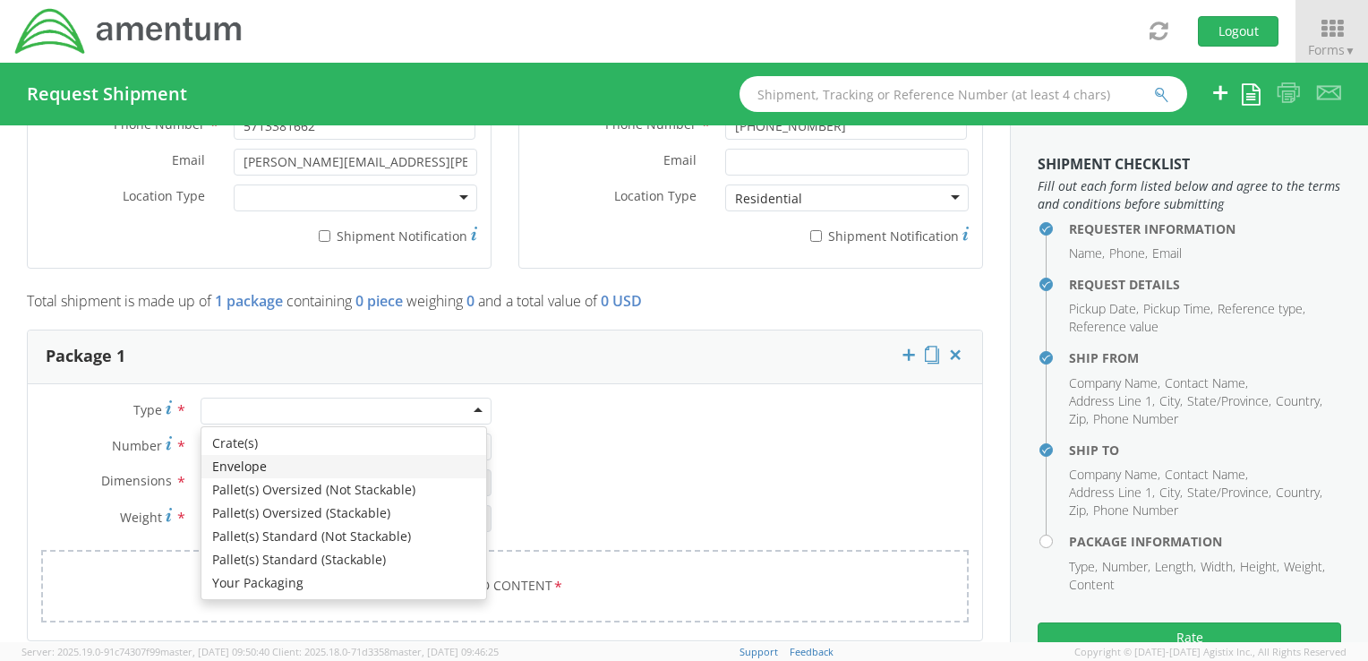
type input "1"
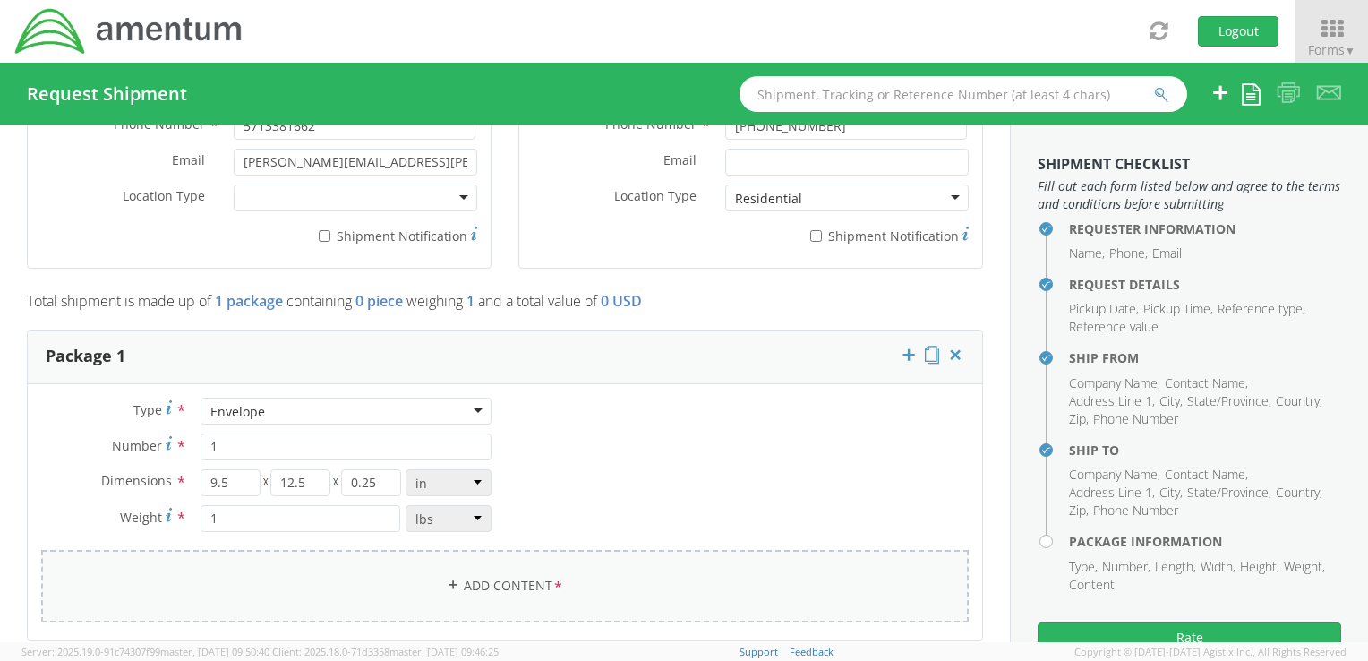
click at [535, 582] on link "Add Content *" at bounding box center [505, 586] width 928 height 73
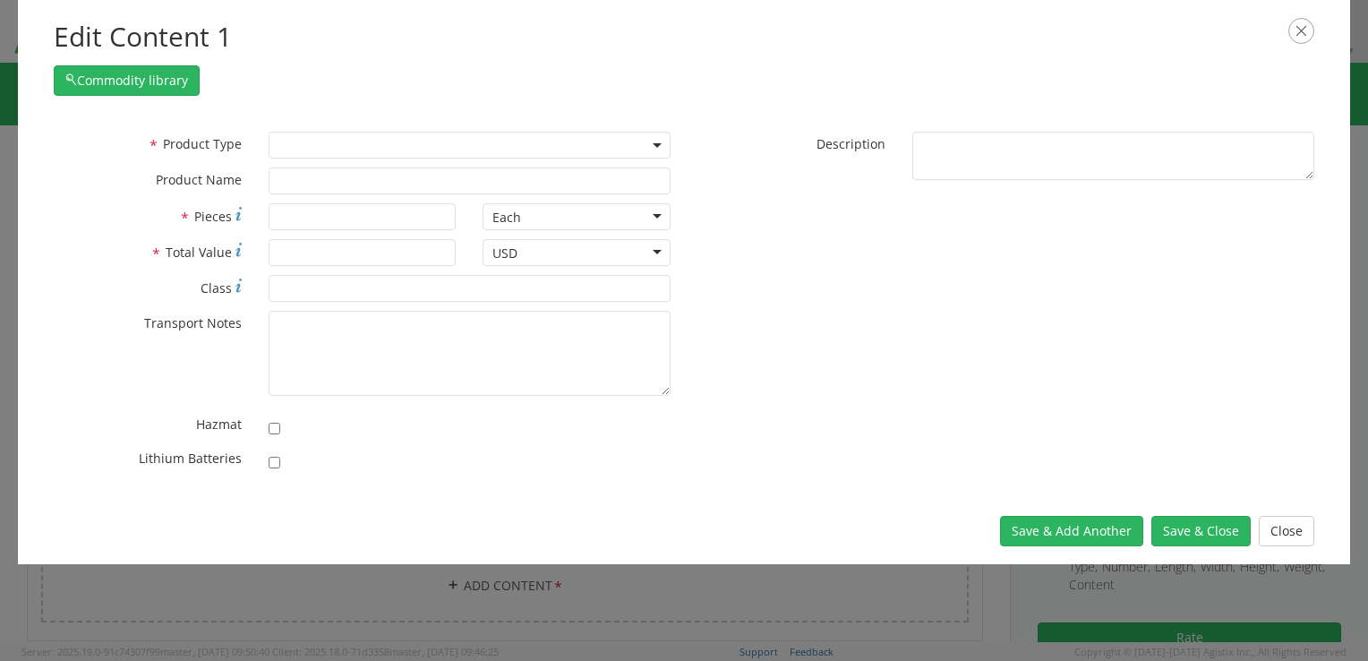
click at [344, 145] on span at bounding box center [470, 145] width 402 height 27
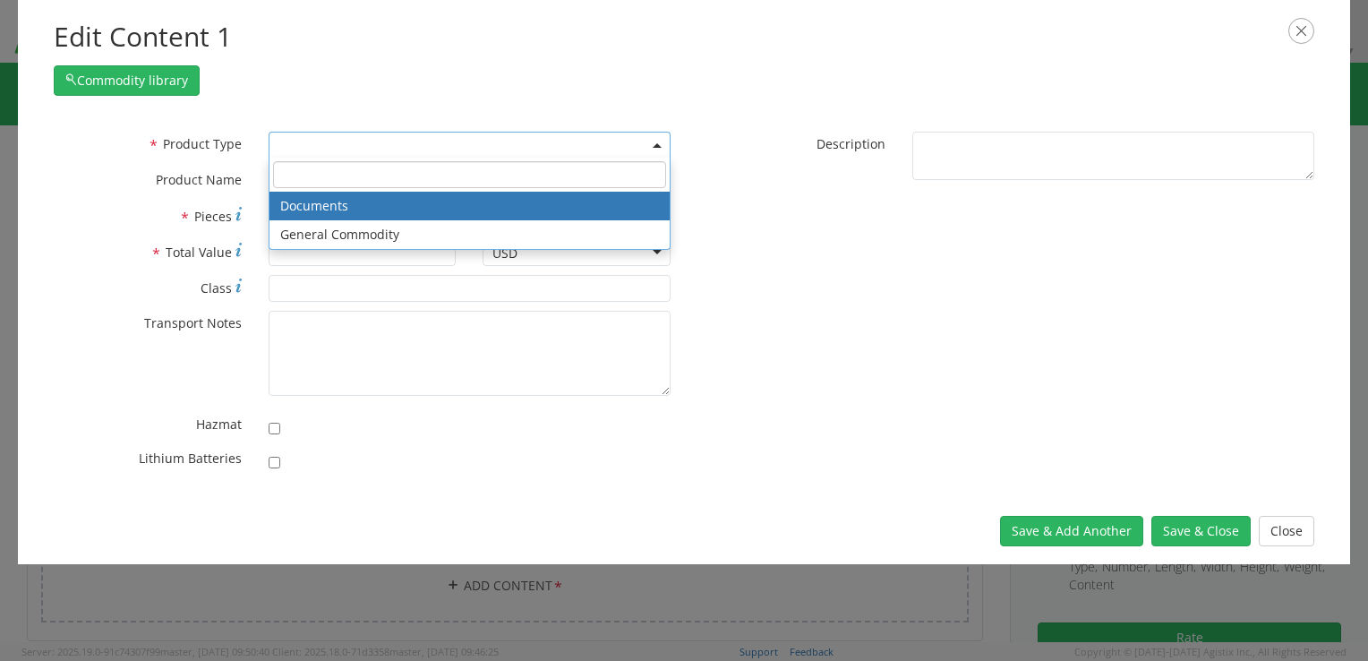
select select "DOCUMENT"
type input "Documents"
type input "1"
type textarea "Documents"
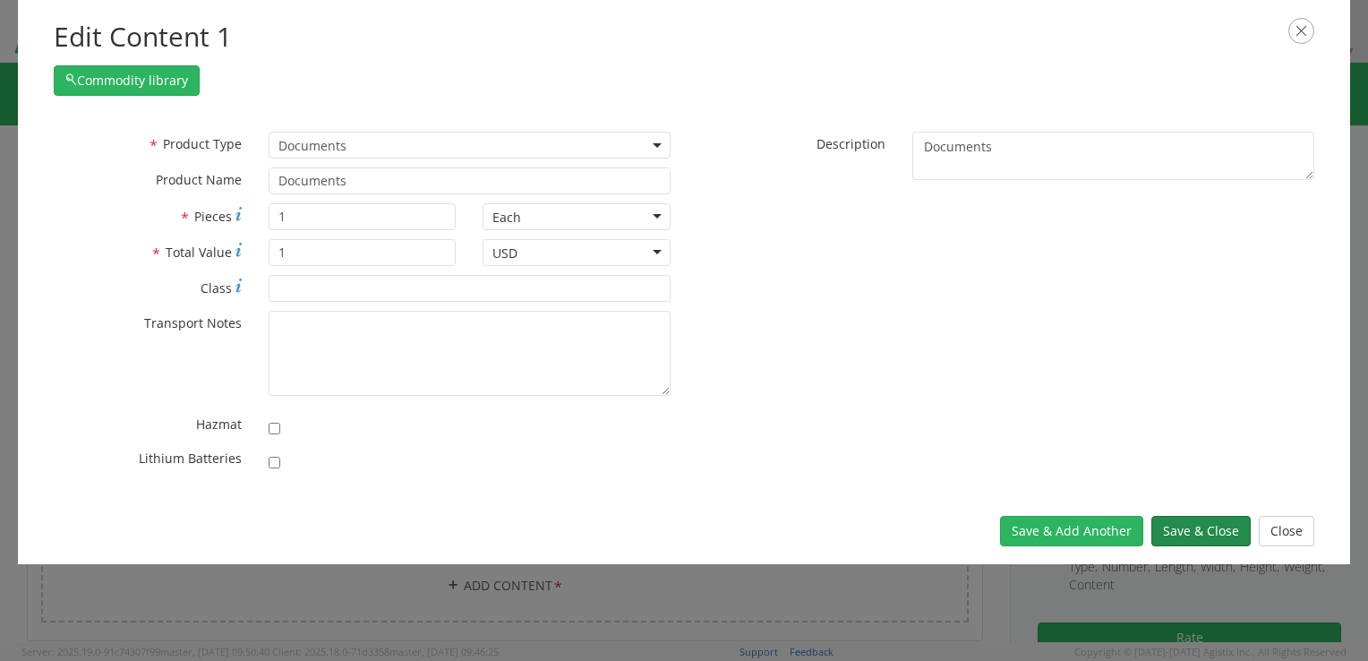
click at [1198, 533] on button "Save & Close" at bounding box center [1201, 531] width 99 height 30
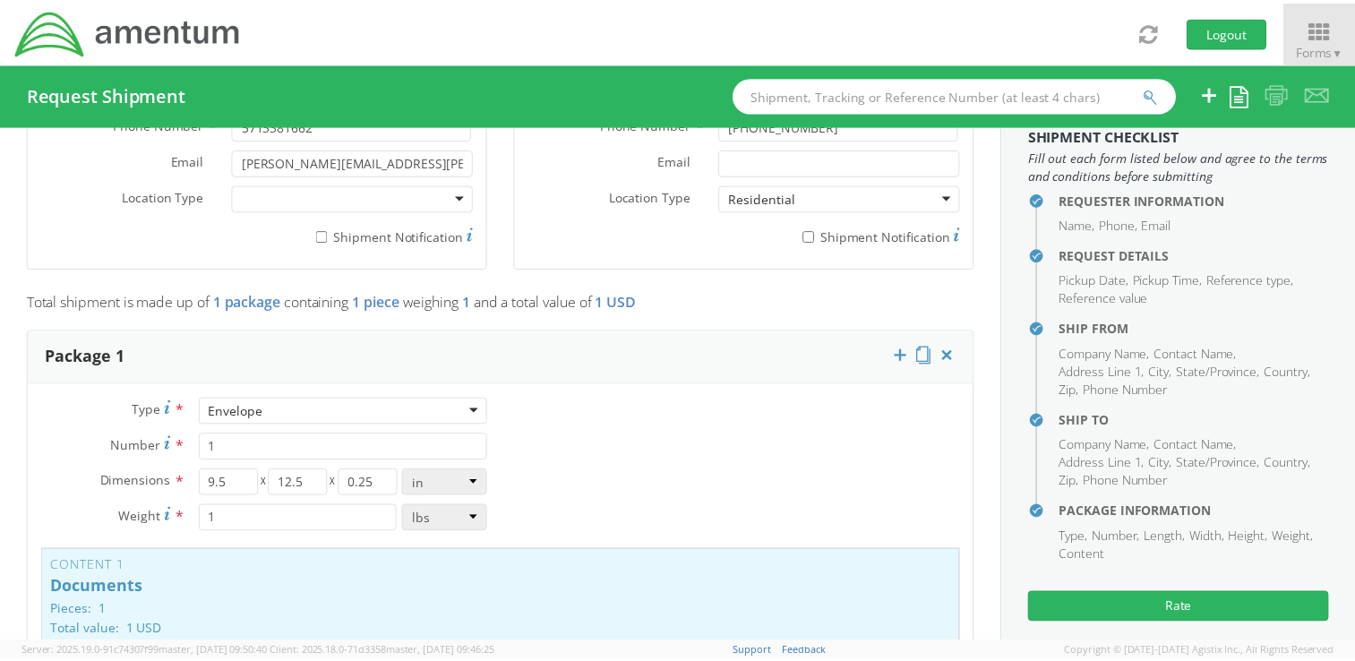
scroll to position [45, 0]
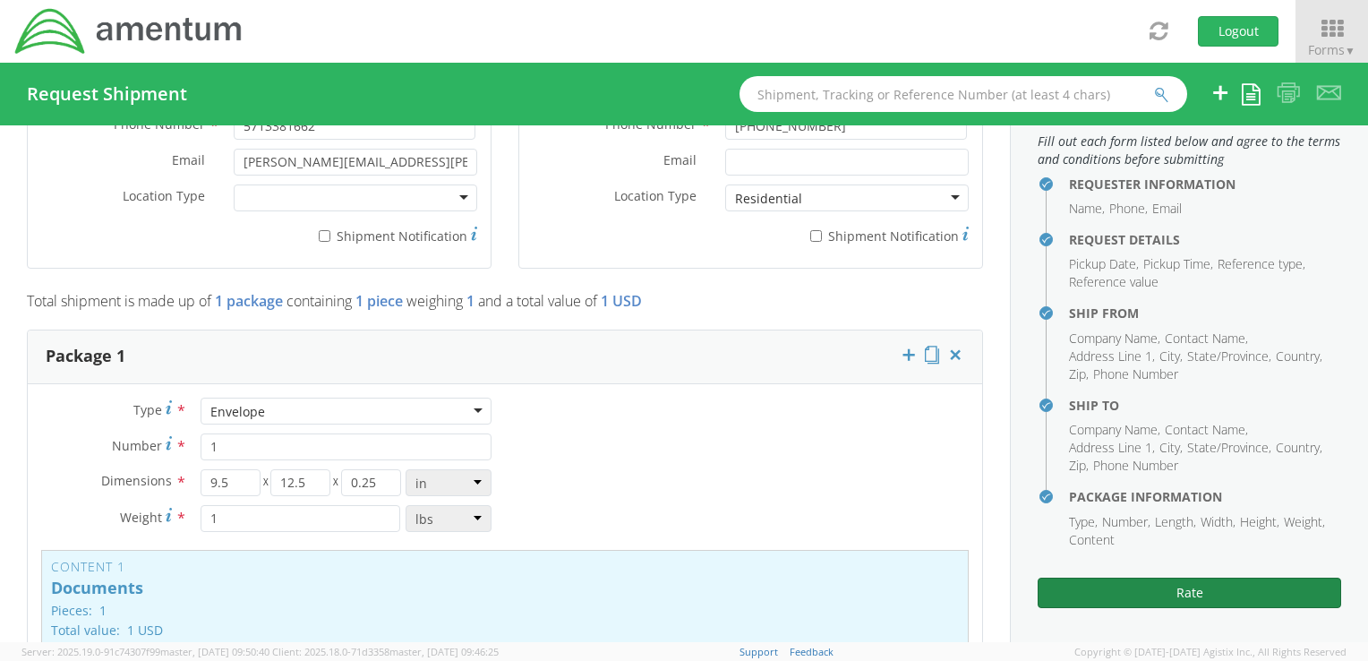
click at [1119, 595] on button "Rate" at bounding box center [1190, 593] width 304 height 30
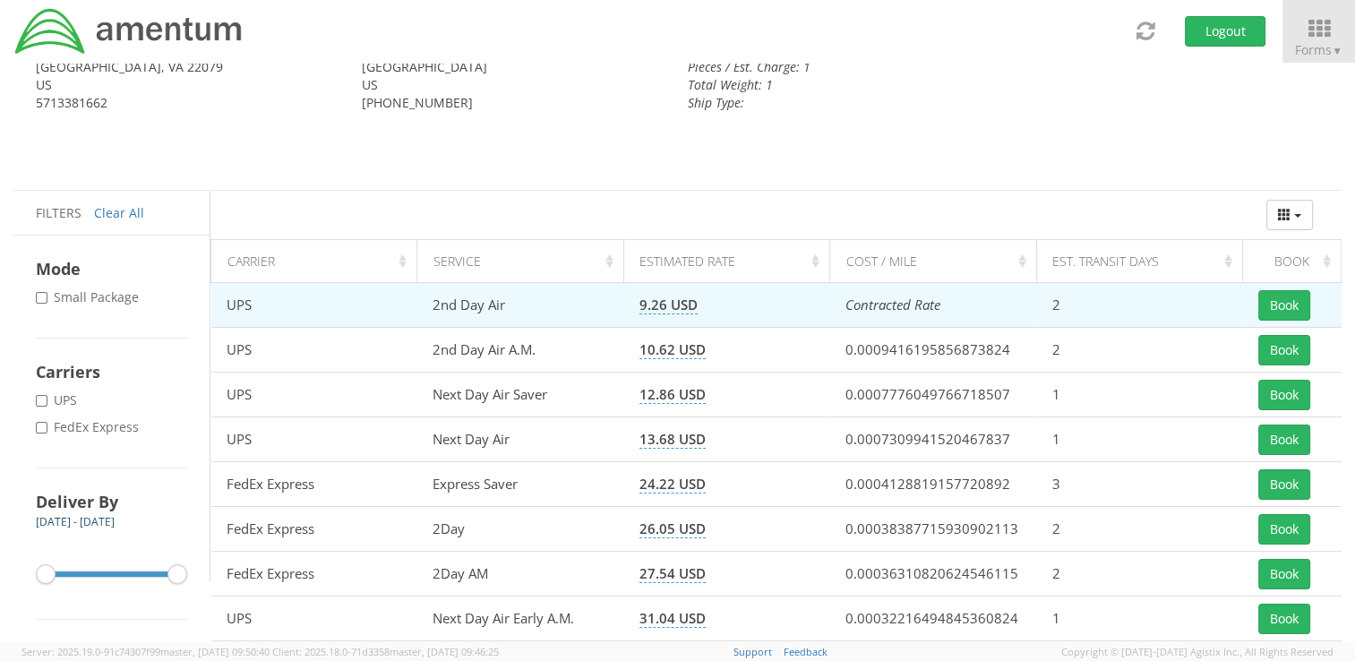
scroll to position [90, 0]
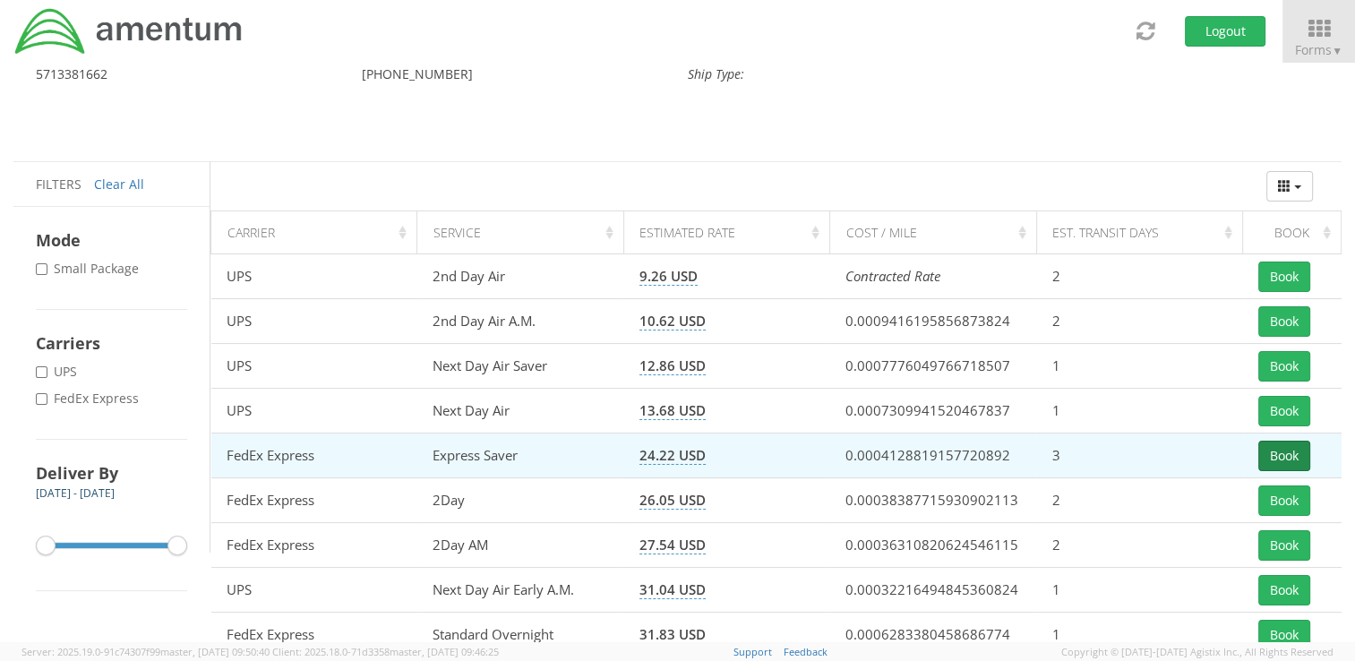
click at [1278, 454] on button "Book" at bounding box center [1284, 456] width 52 height 30
